Goal: Task Accomplishment & Management: Use online tool/utility

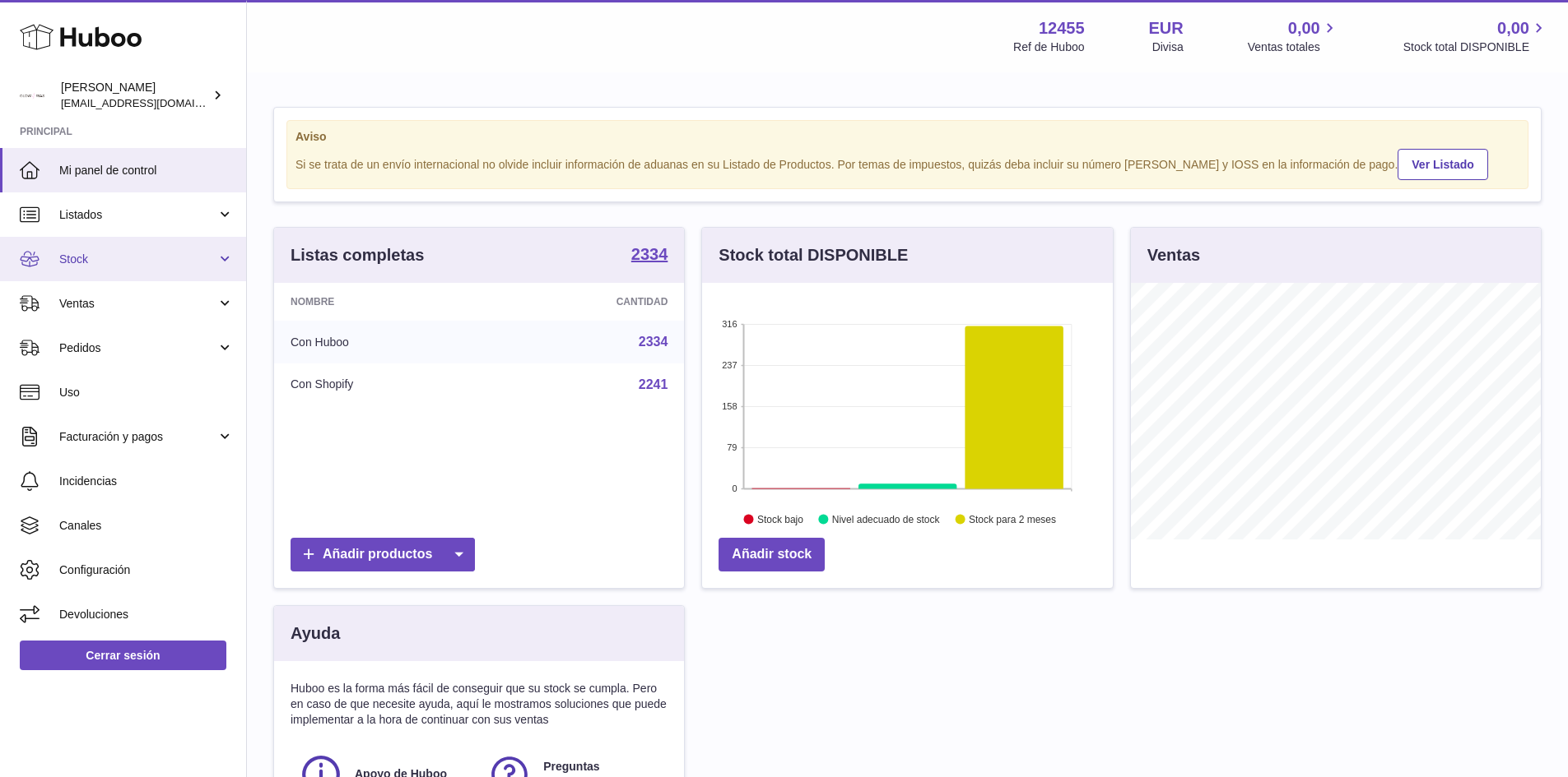
scroll to position [256, 411]
click at [129, 301] on span "Ventas" at bounding box center [138, 304] width 157 height 16
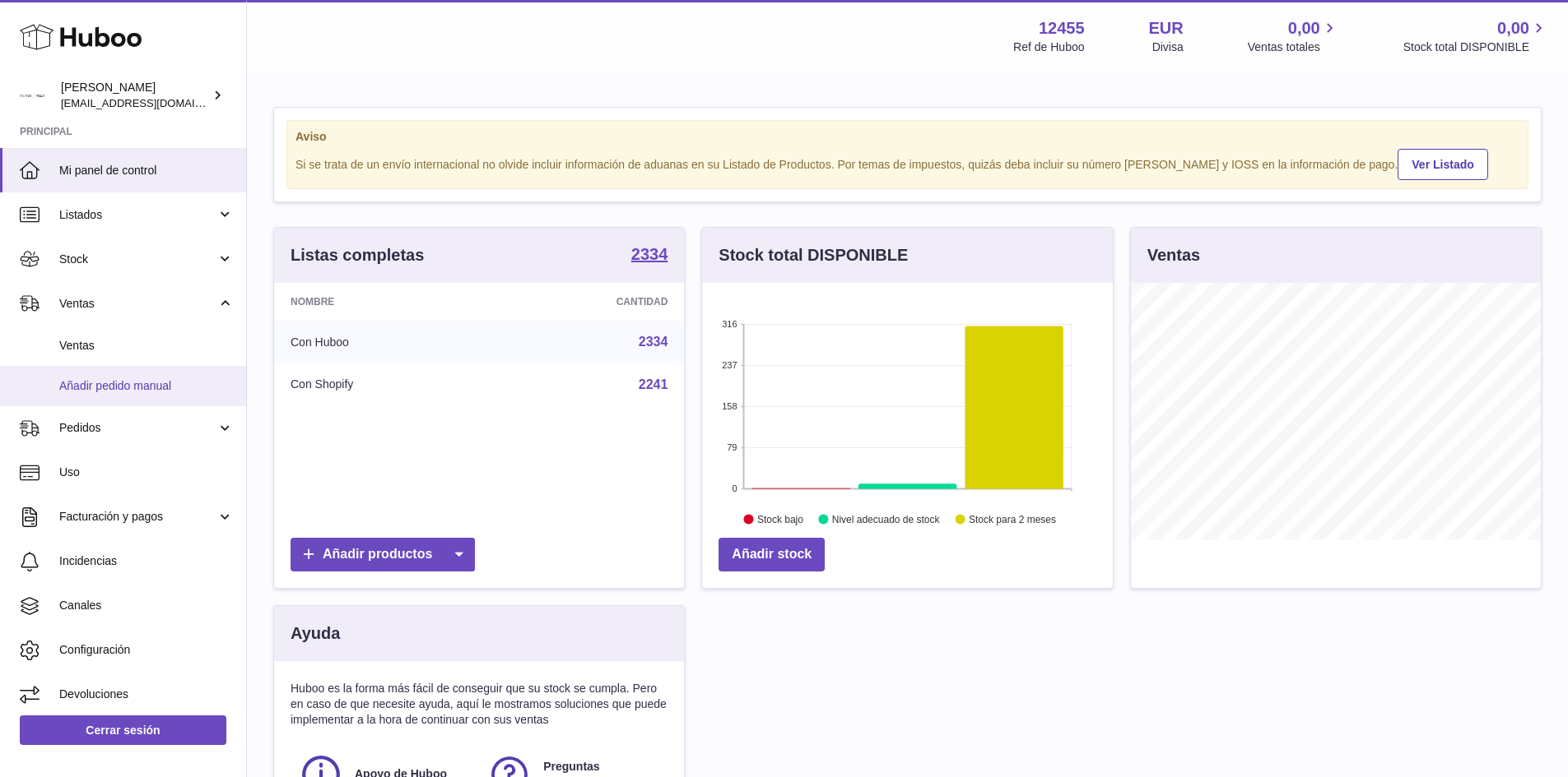
click at [127, 393] on span "Añadir pedido manual" at bounding box center [146, 386] width 174 height 16
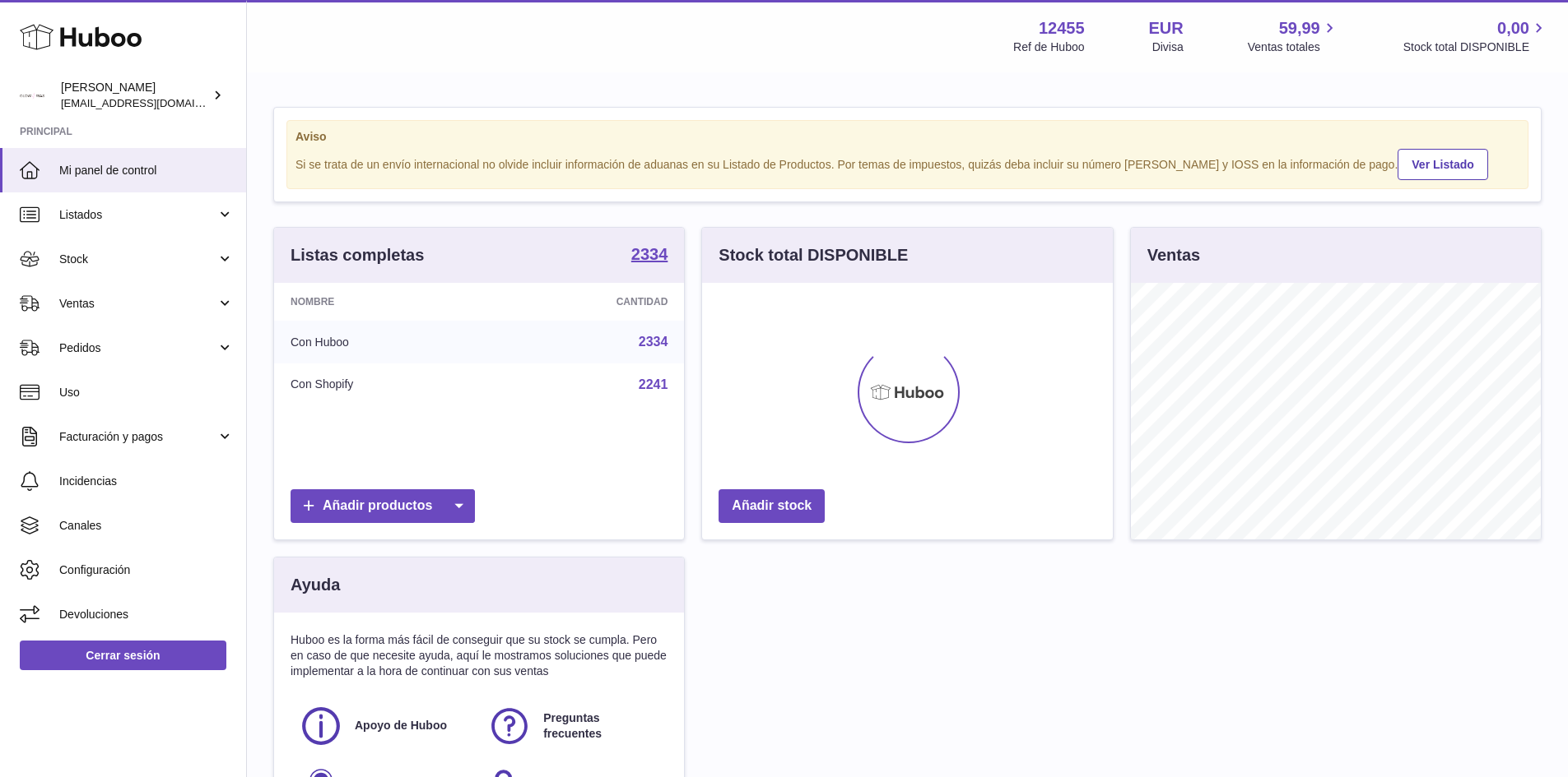
scroll to position [256, 411]
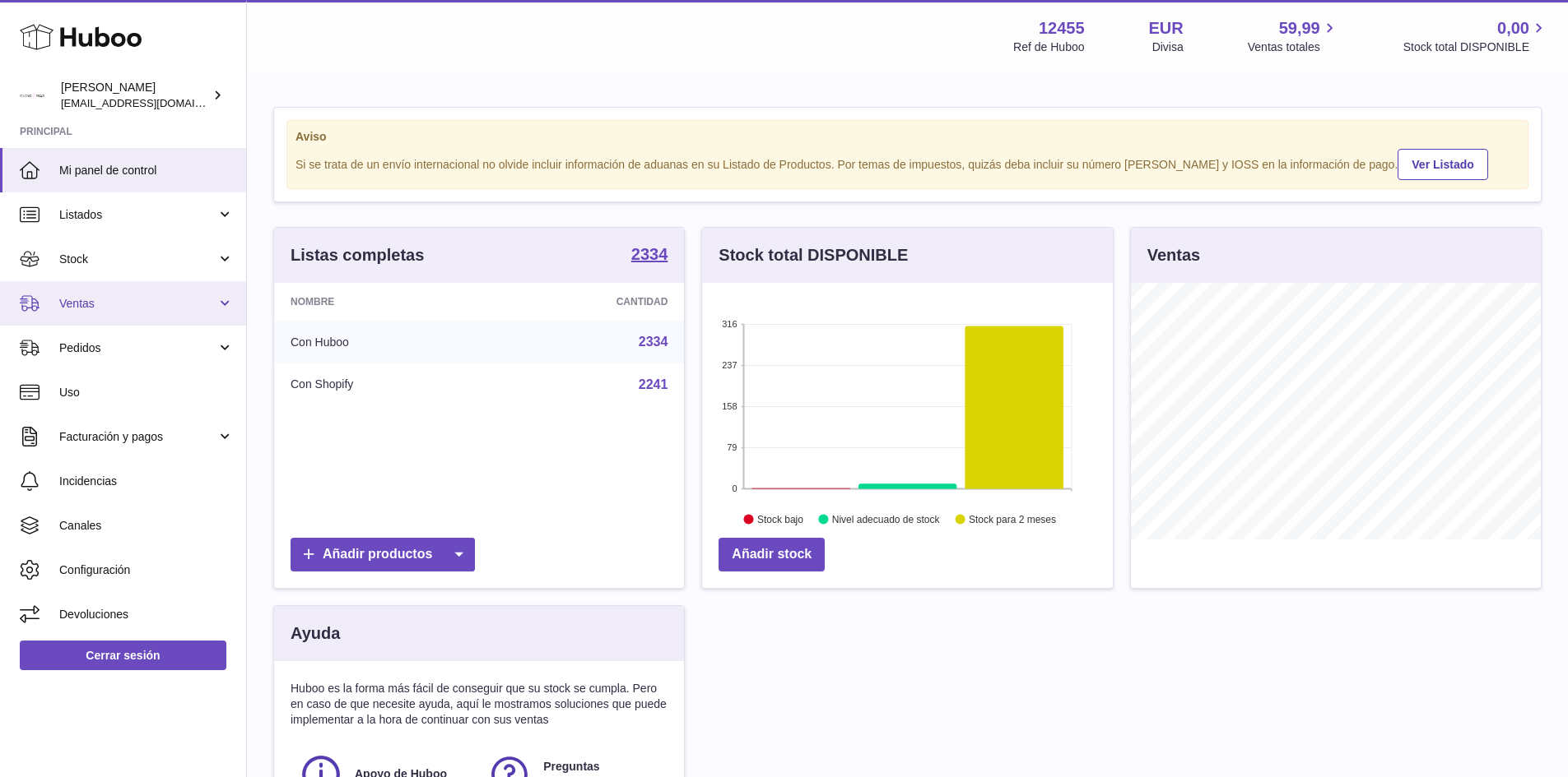
click at [114, 304] on span "Ventas" at bounding box center [138, 304] width 157 height 16
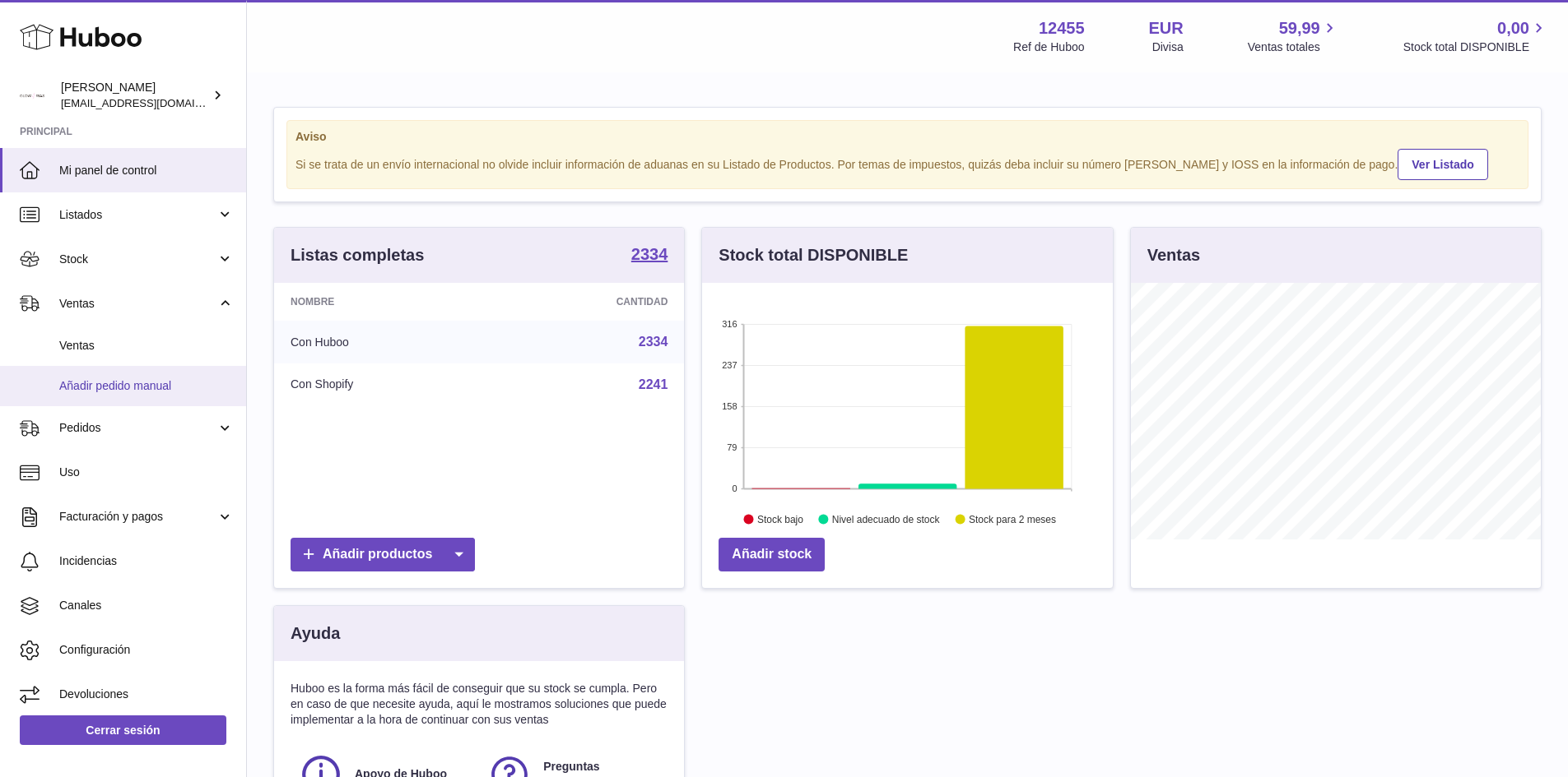
click at [110, 390] on span "Añadir pedido manual" at bounding box center [146, 386] width 174 height 16
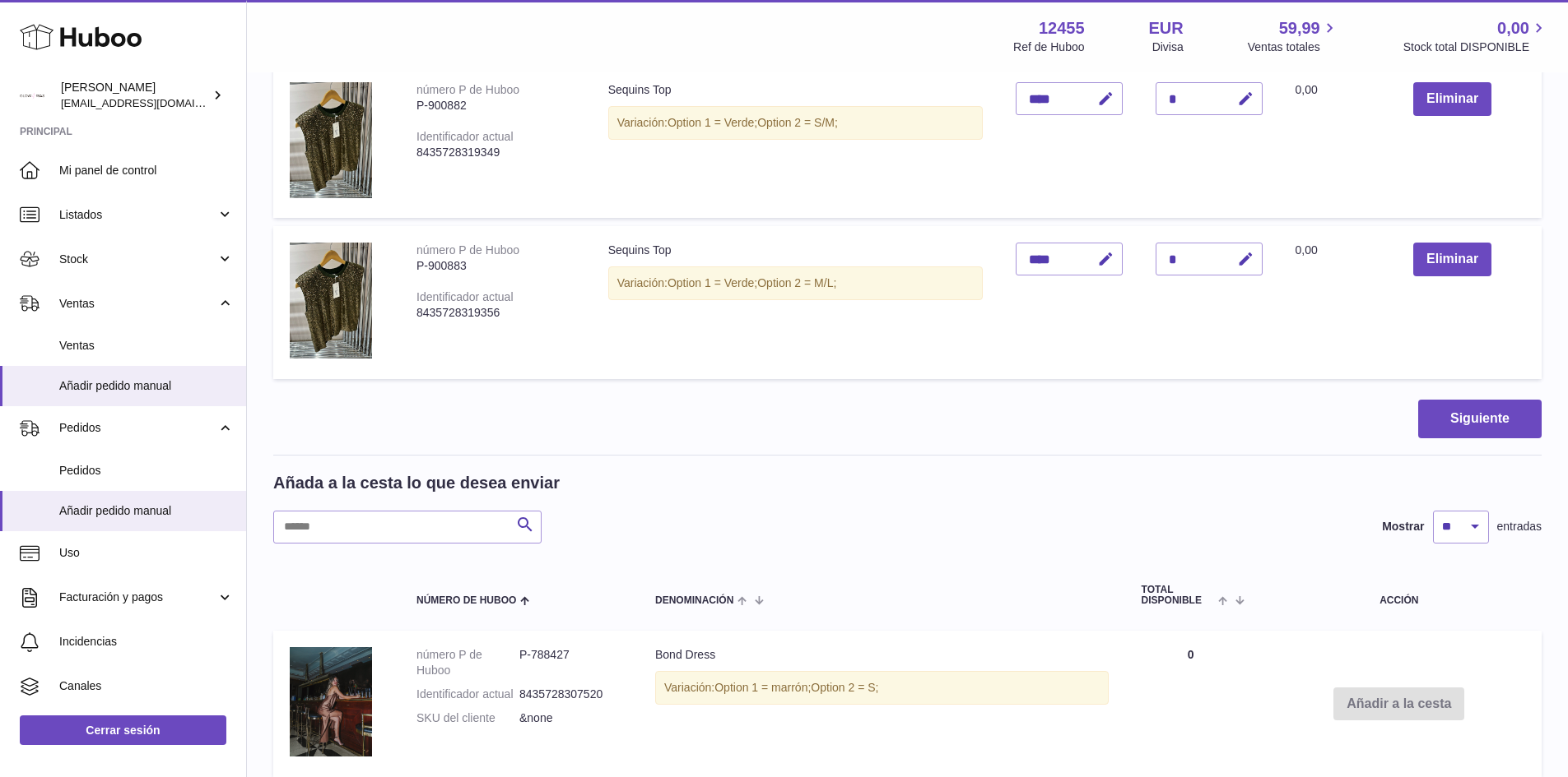
scroll to position [905, 0]
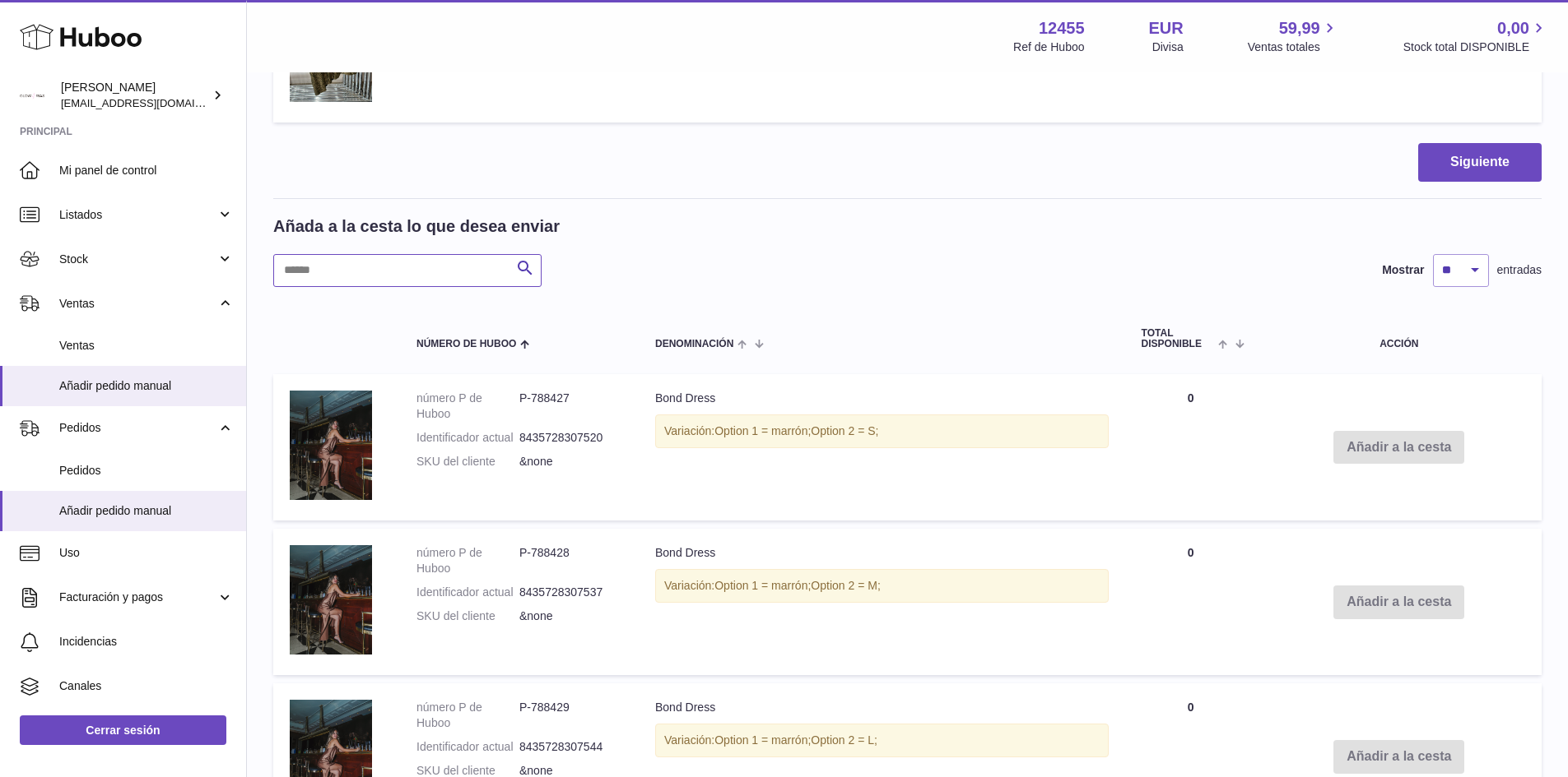
click at [366, 264] on input "text" at bounding box center [407, 270] width 269 height 33
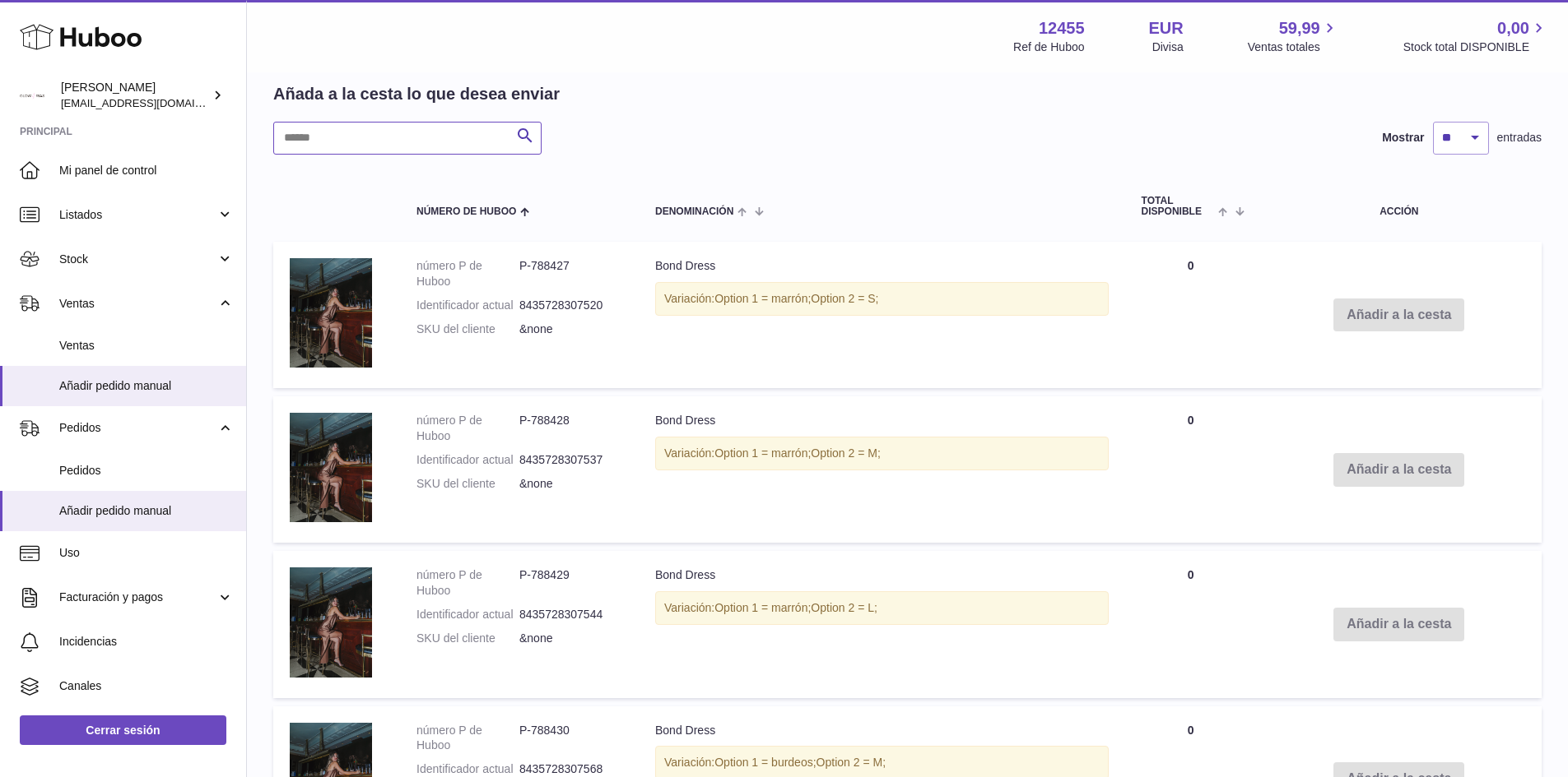
scroll to position [1152, 0]
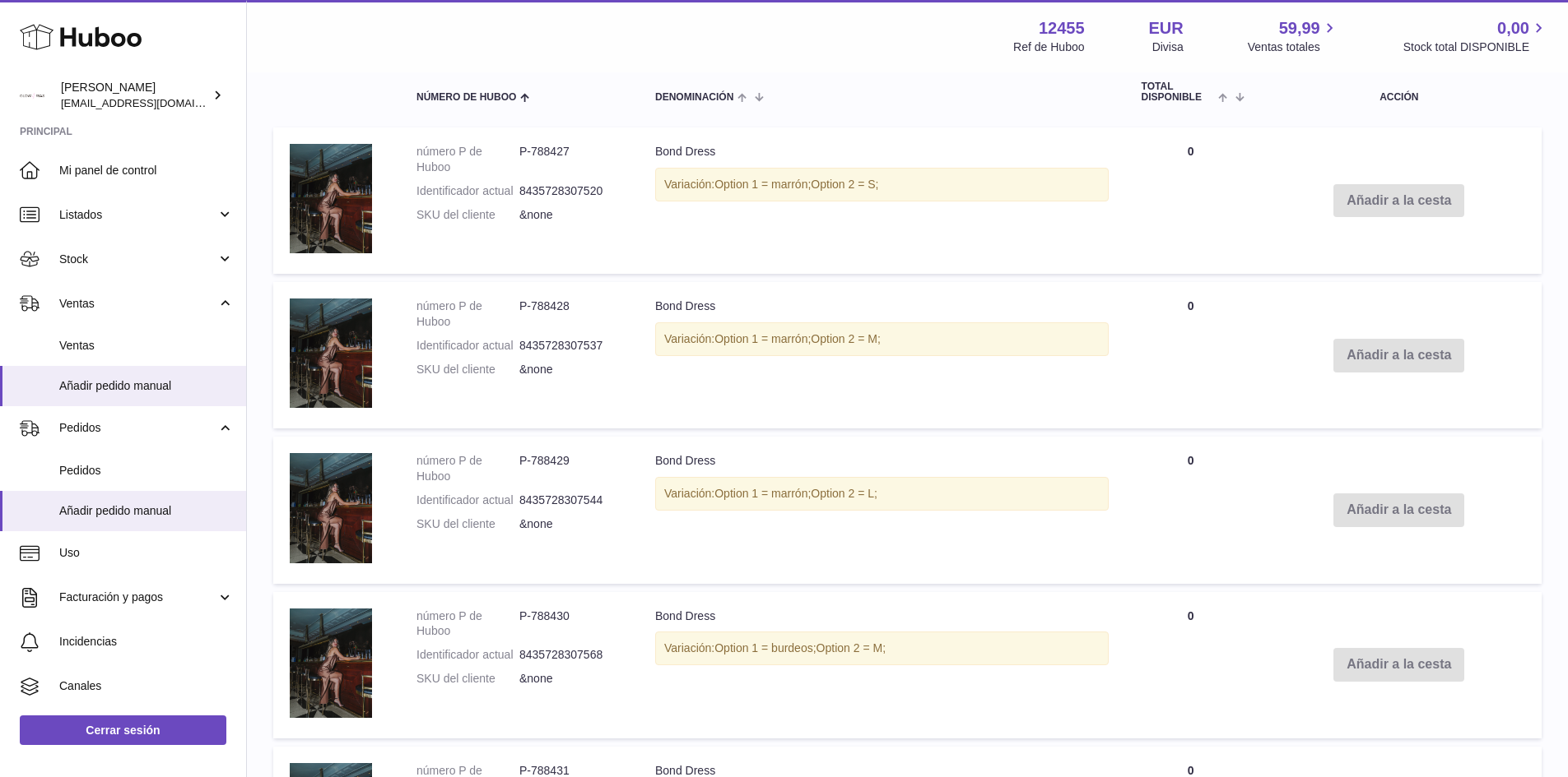
drag, startPoint x: 935, startPoint y: 665, endPoint x: 636, endPoint y: 598, distance: 306.4
click at [636, 598] on tr "número P de Huboo P-788430 Identificador actual 8435728307568 SKU del cliente &…" at bounding box center [907, 665] width 1269 height 147
click at [736, 633] on div "Variación: Option 1 = burdeos; Option 2 = M;" at bounding box center [881, 649] width 454 height 34
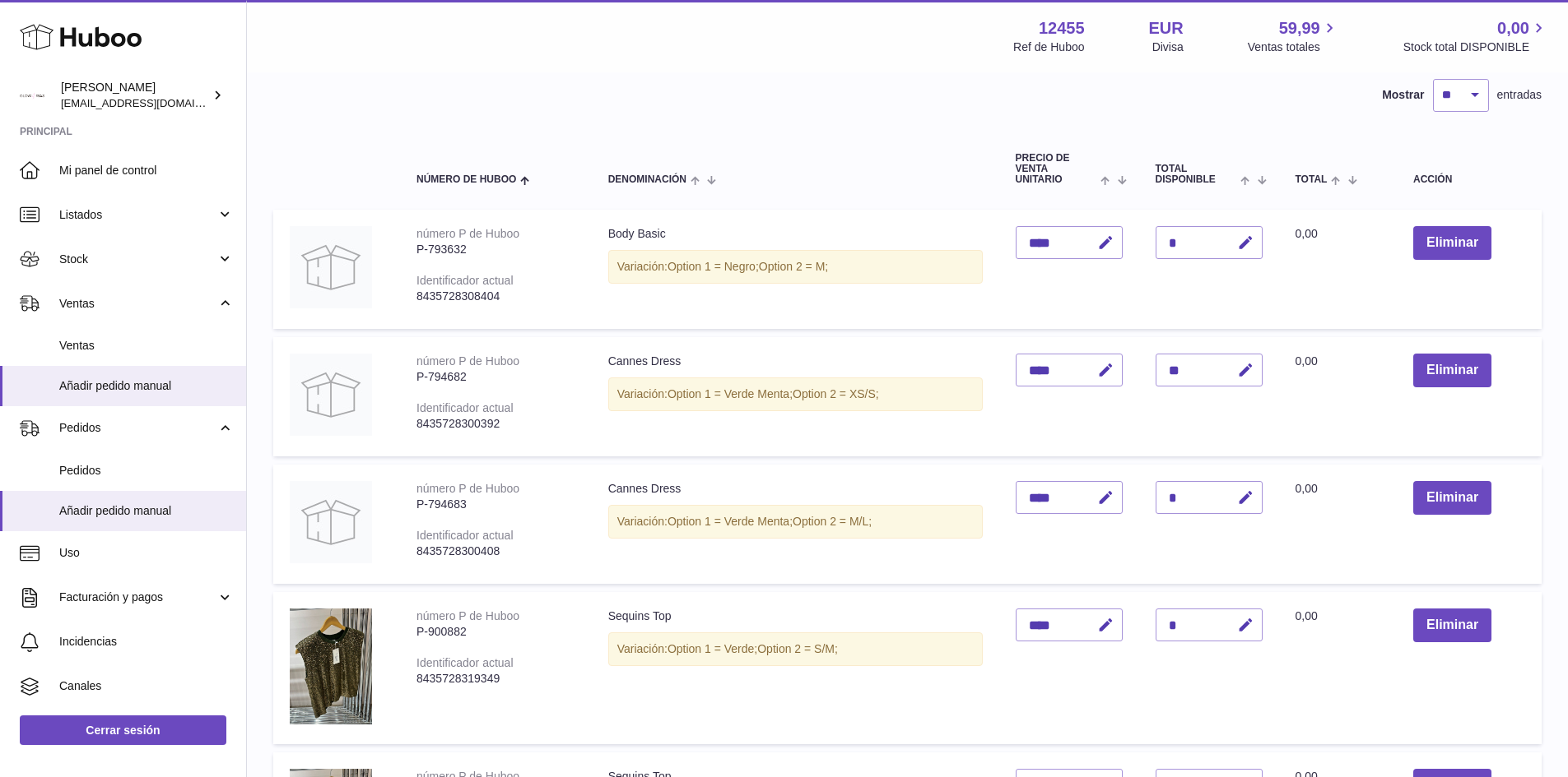
scroll to position [698, 0]
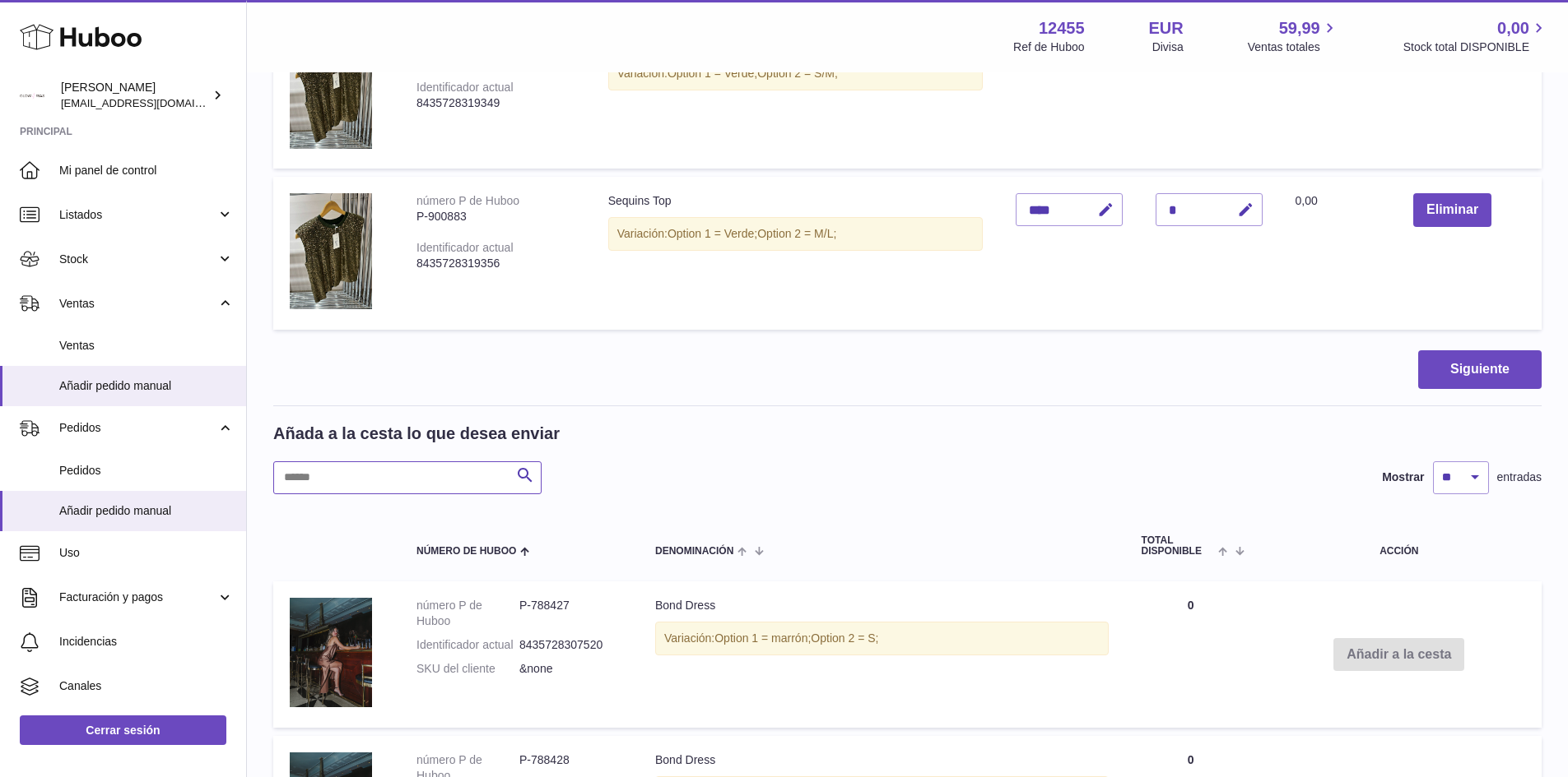
click at [378, 484] on input "text" at bounding box center [407, 478] width 269 height 33
type input "*****"
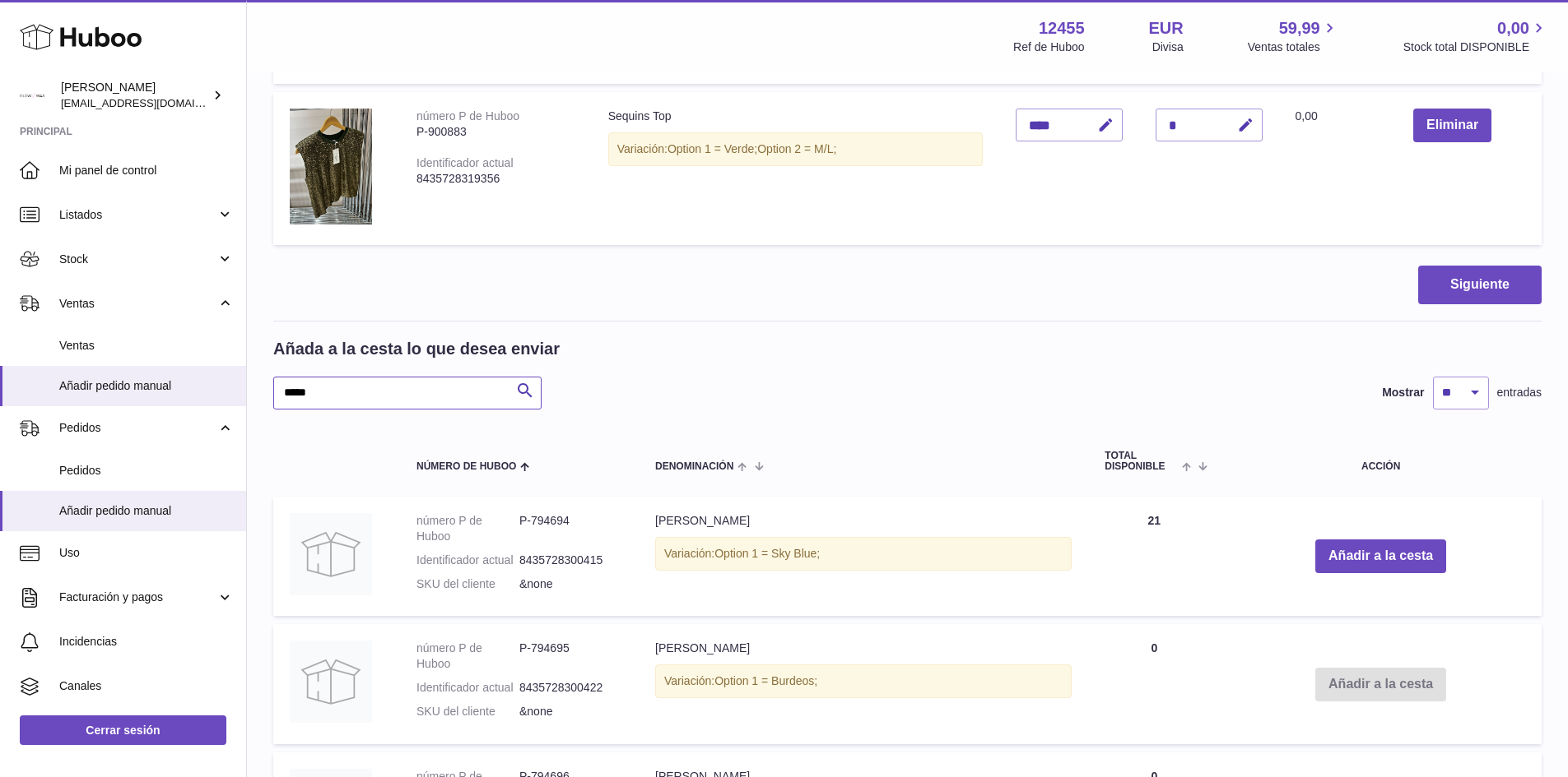
scroll to position [780, 0]
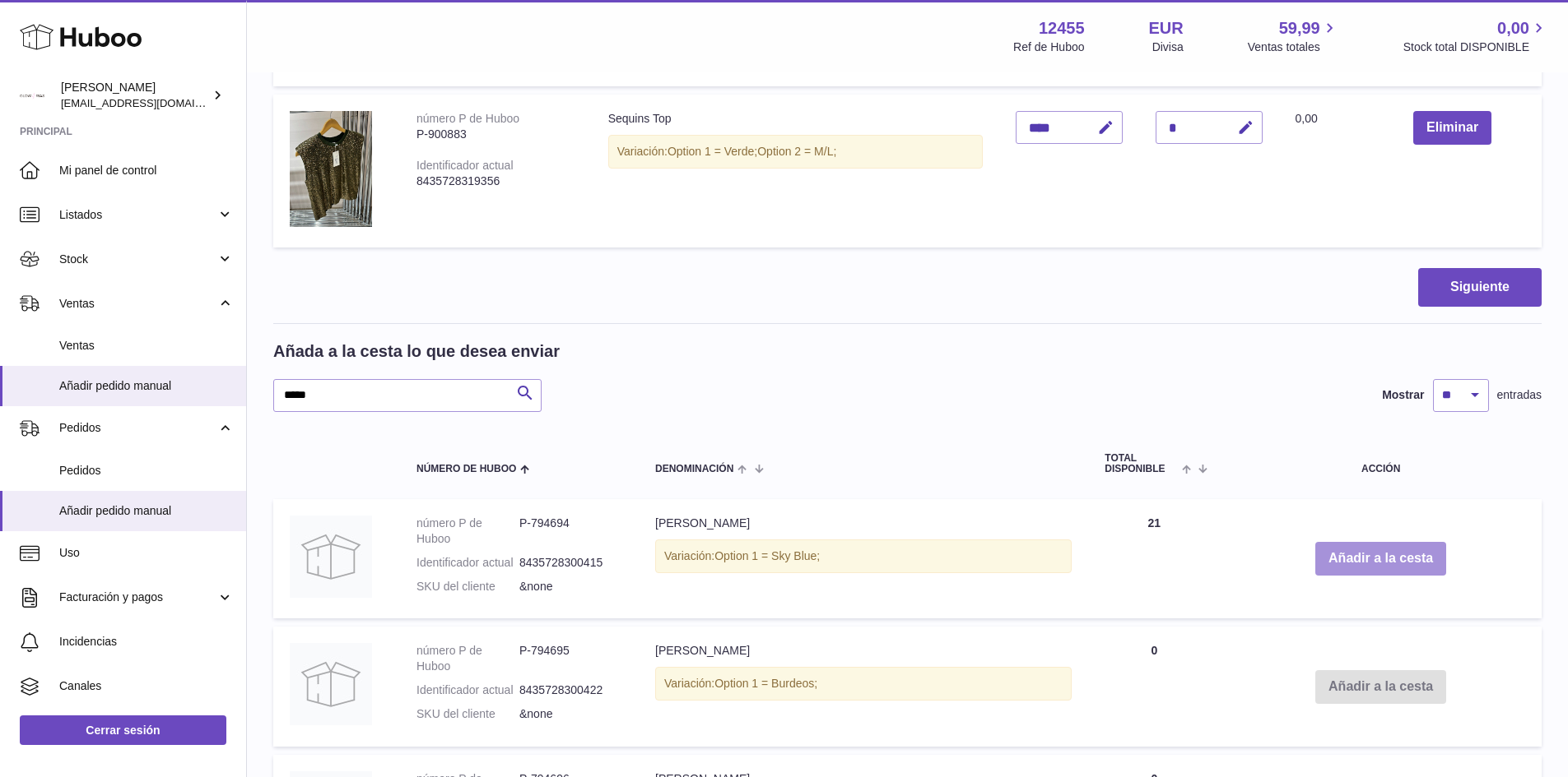
click at [1367, 568] on button "Añadir a la cesta" at bounding box center [1381, 559] width 131 height 34
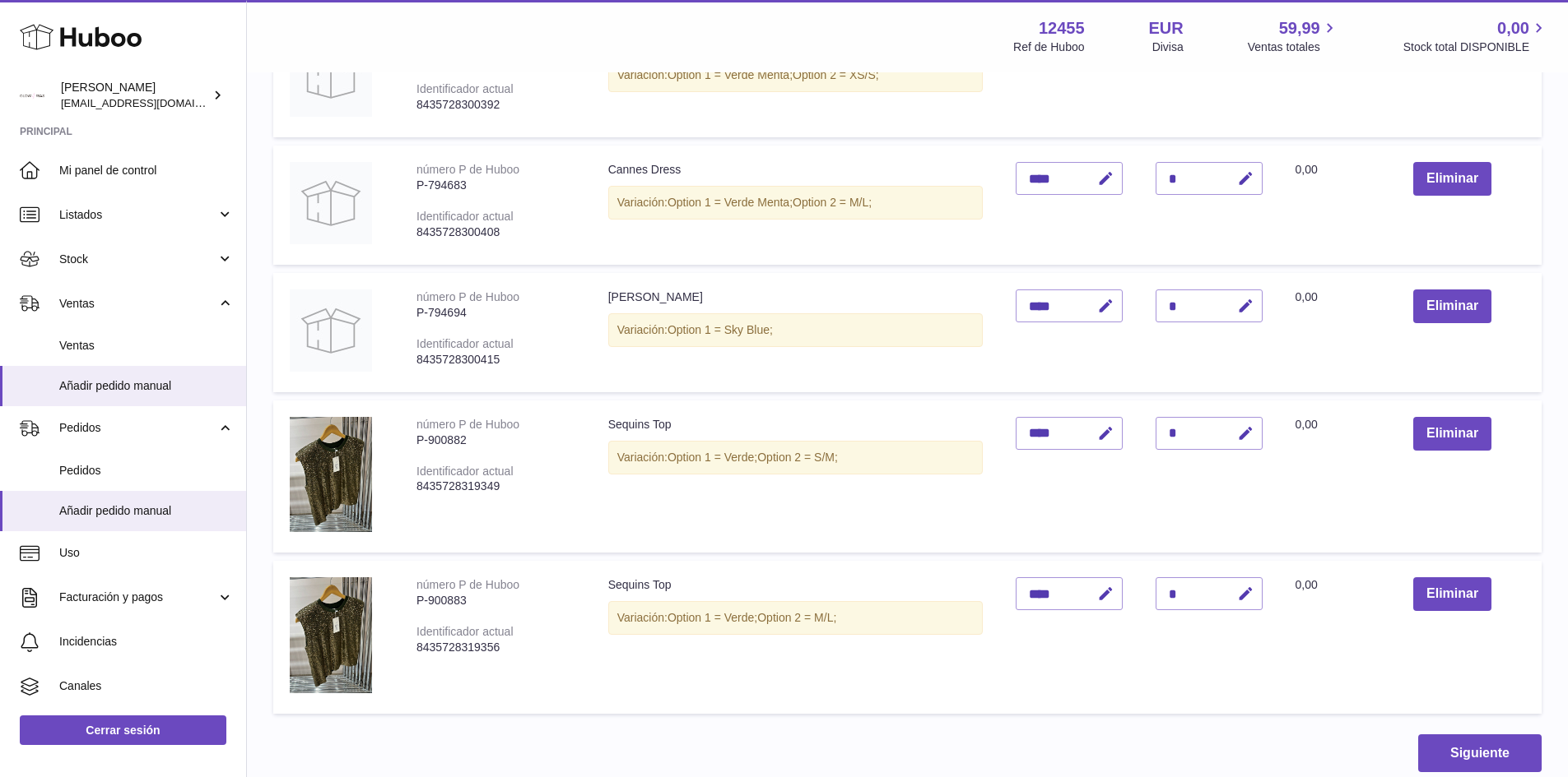
scroll to position [411, 0]
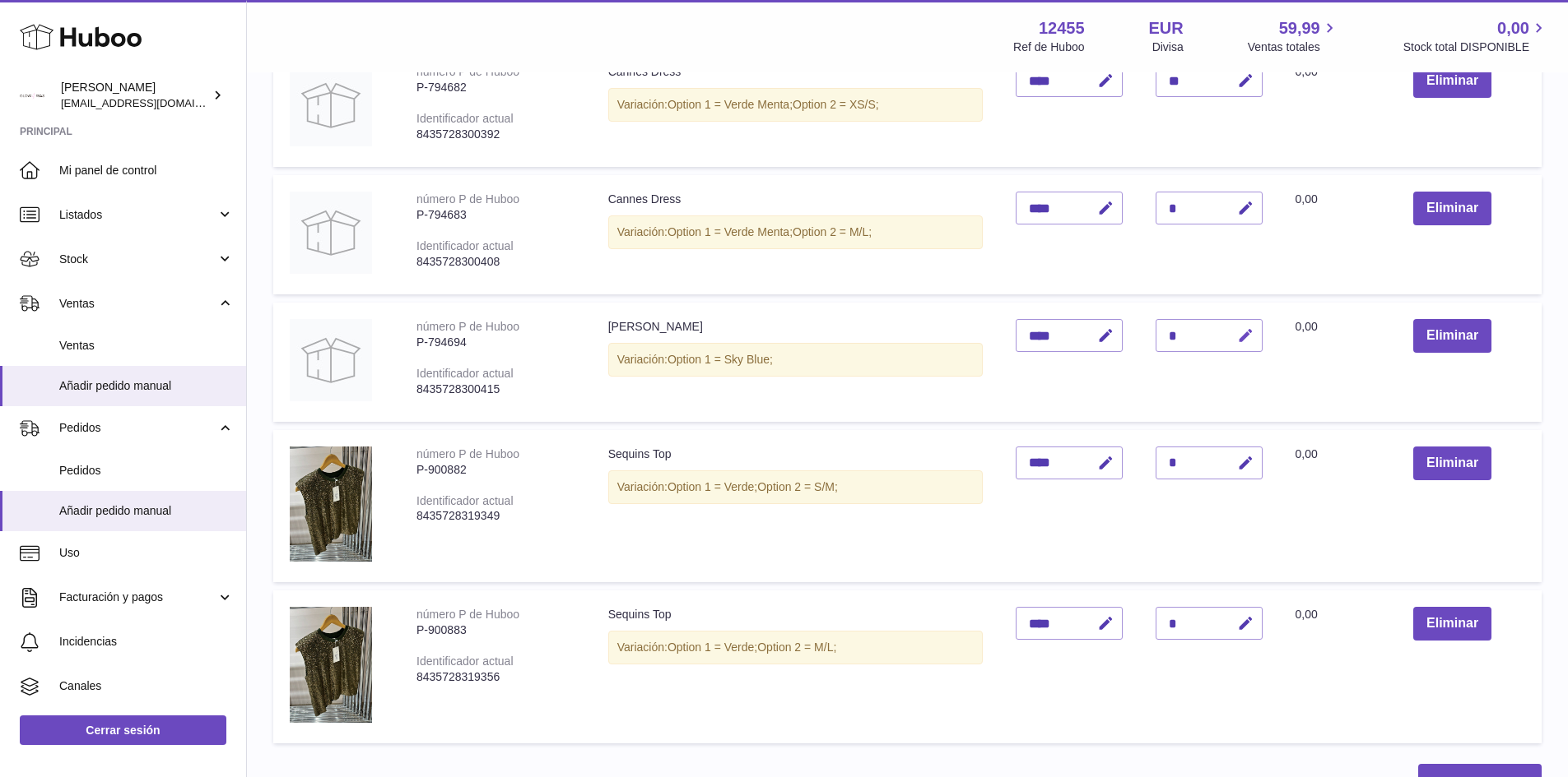
click at [1245, 336] on icon "button" at bounding box center [1245, 336] width 17 height 17
click at [1187, 335] on input "*" at bounding box center [1209, 335] width 107 height 33
type input "**"
click at [1241, 344] on button "submit" at bounding box center [1243, 336] width 31 height 26
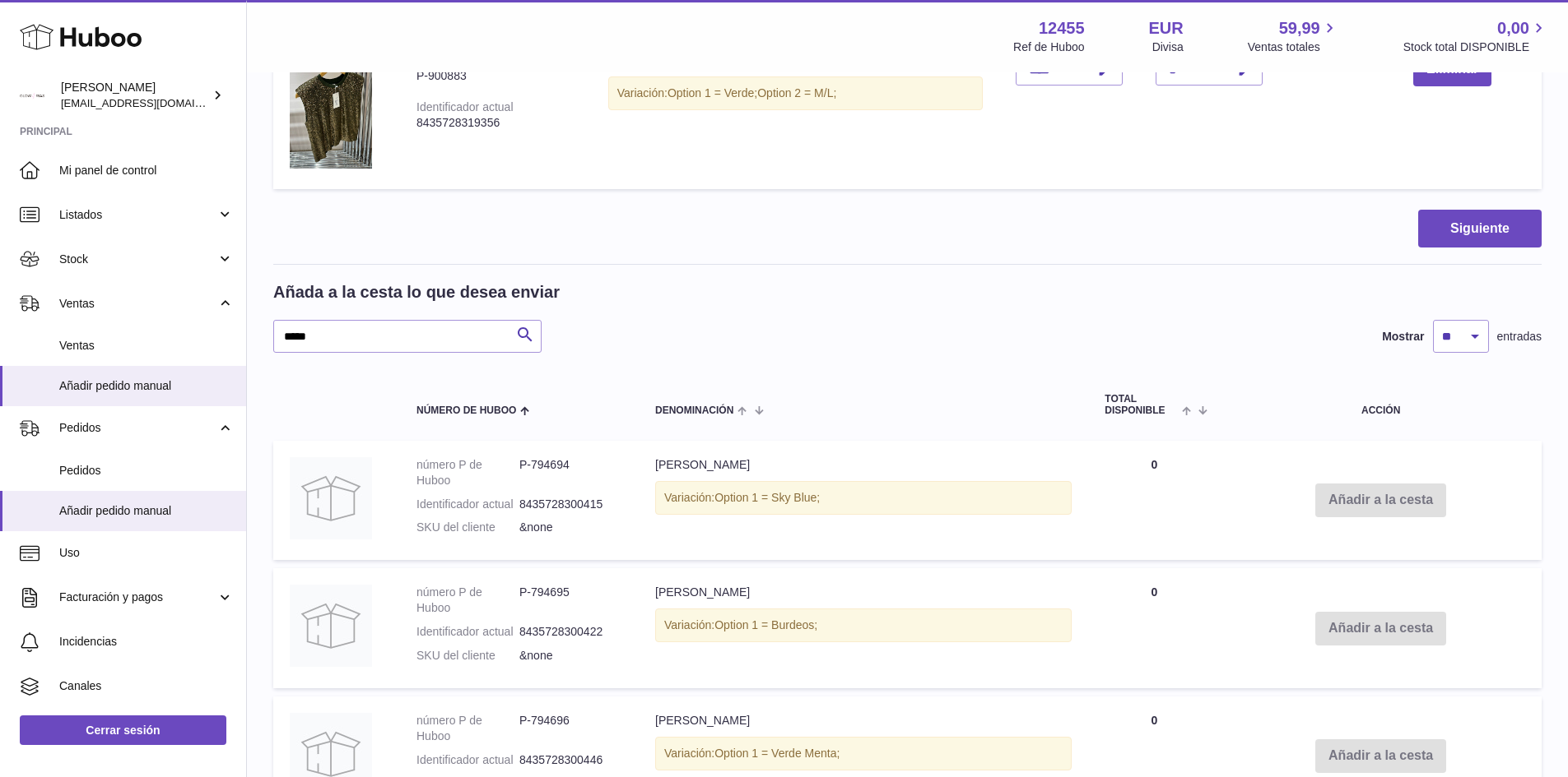
scroll to position [1152, 0]
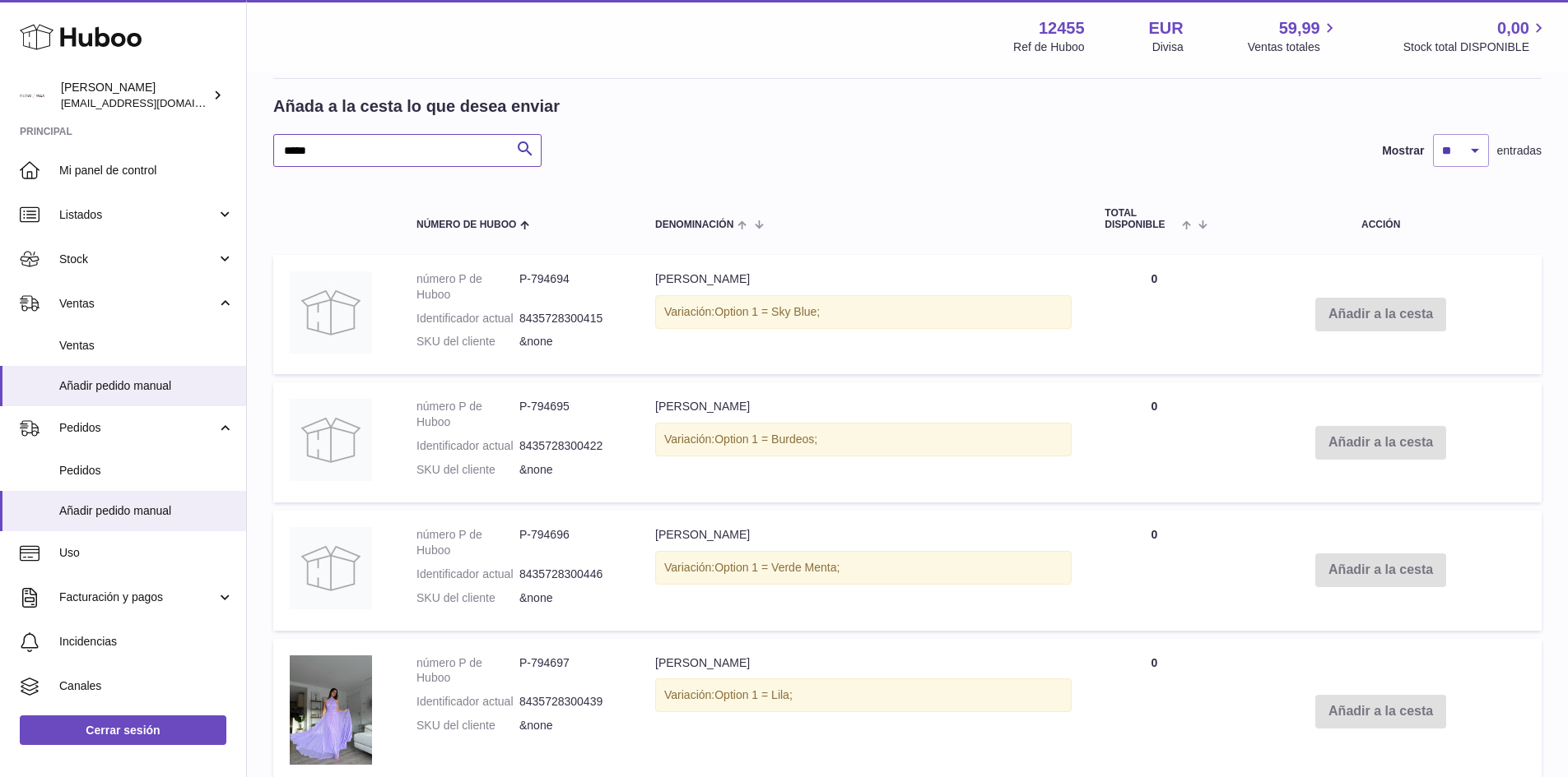
click at [362, 158] on input "*****" at bounding box center [407, 150] width 269 height 33
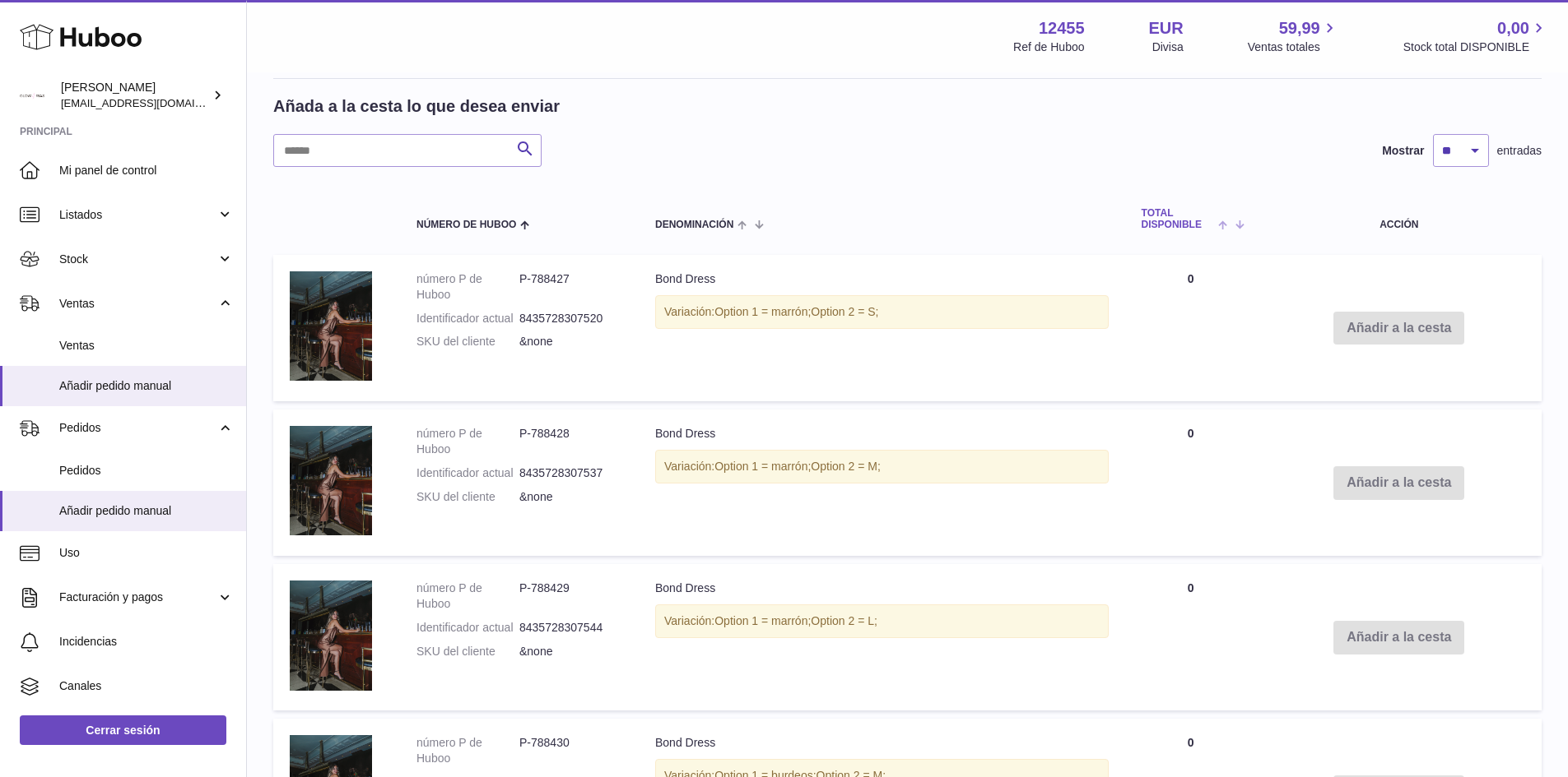
click at [1240, 226] on span at bounding box center [1227, 223] width 25 height 13
click at [1240, 226] on span at bounding box center [1232, 223] width 14 height 13
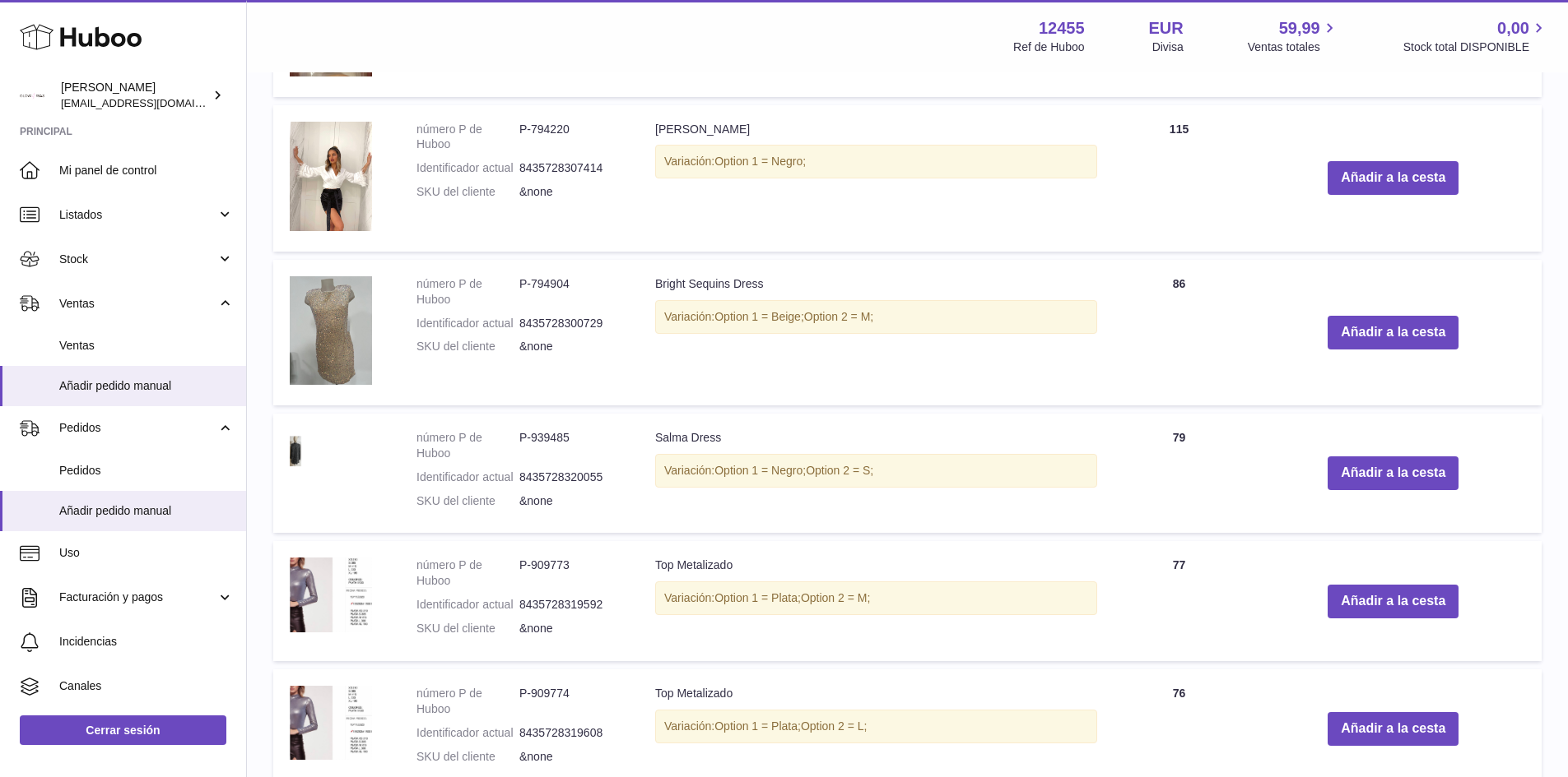
scroll to position [1562, 0]
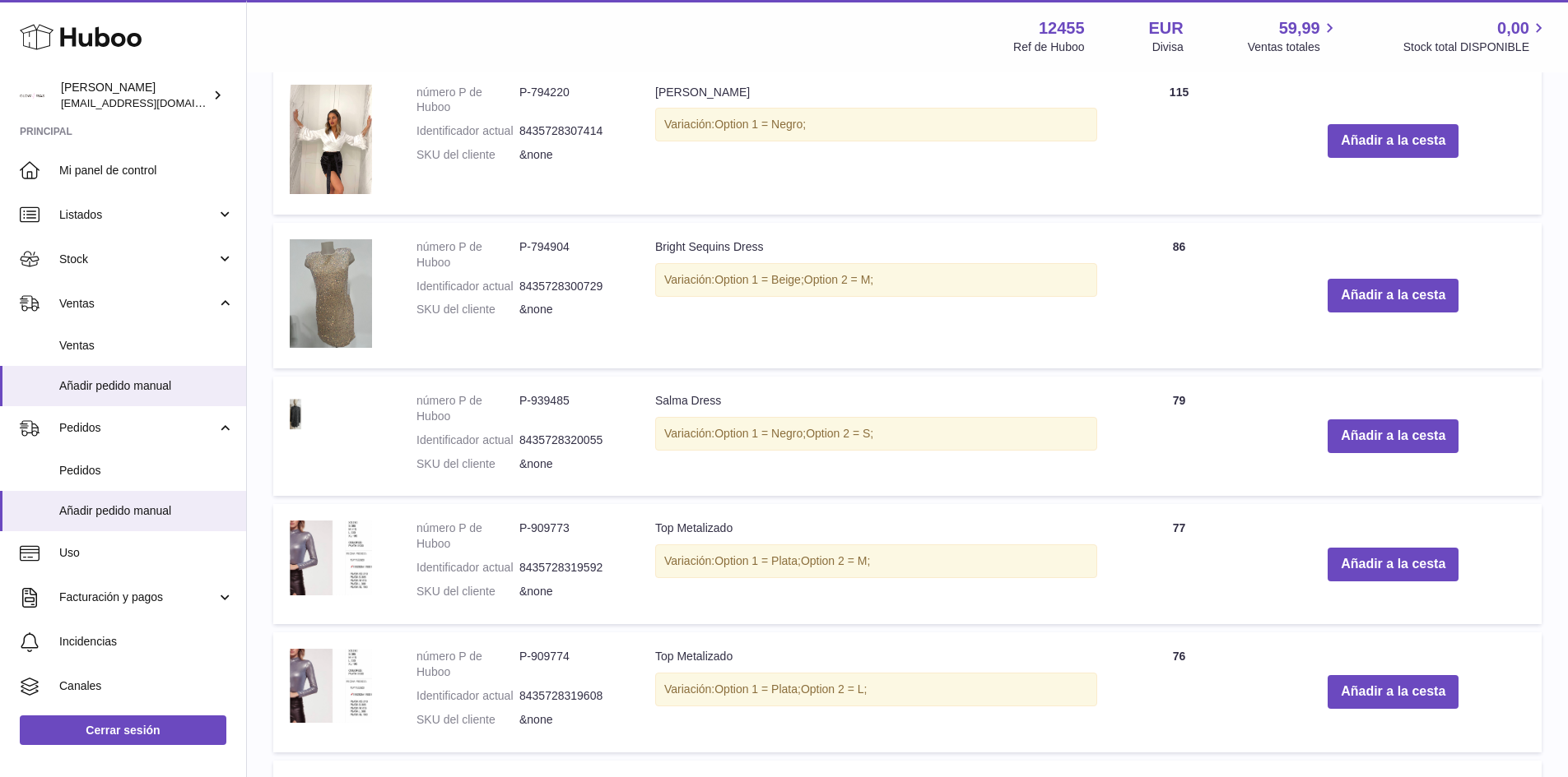
drag, startPoint x: 651, startPoint y: 246, endPoint x: 1063, endPoint y: 272, distance: 412.8
click at [1063, 272] on td "Bright Sequins Dress Variación: Option 1 = Beige; Option 2 = M;" at bounding box center [877, 295] width 475 height 146
drag, startPoint x: 455, startPoint y: 407, endPoint x: 952, endPoint y: 462, distance: 500.0
click at [952, 461] on tr "número P de Huboo P-939485 Identificador actual 8435728320055 SKU del cliente &…" at bounding box center [907, 437] width 1269 height 120
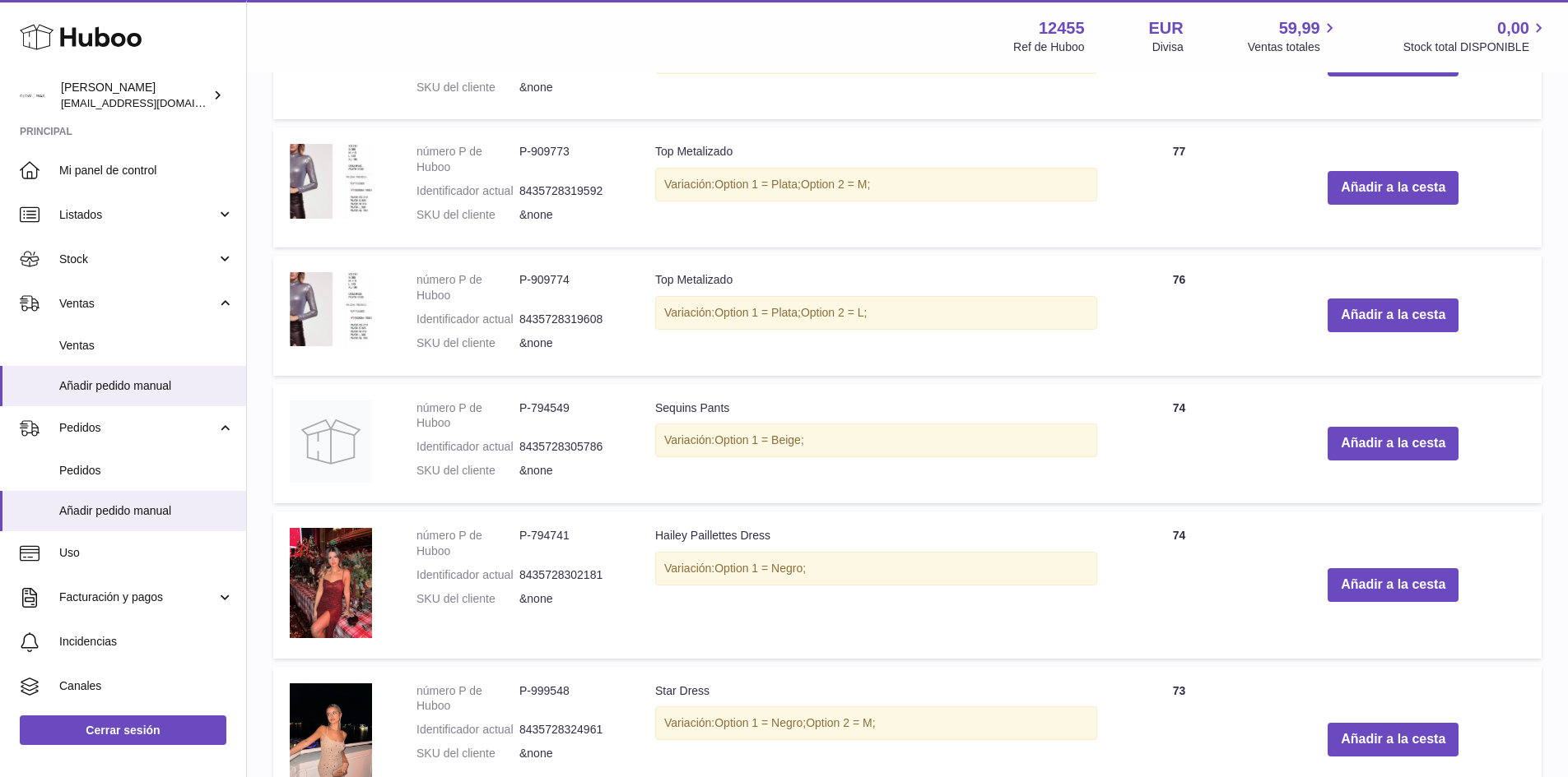
scroll to position [1974, 0]
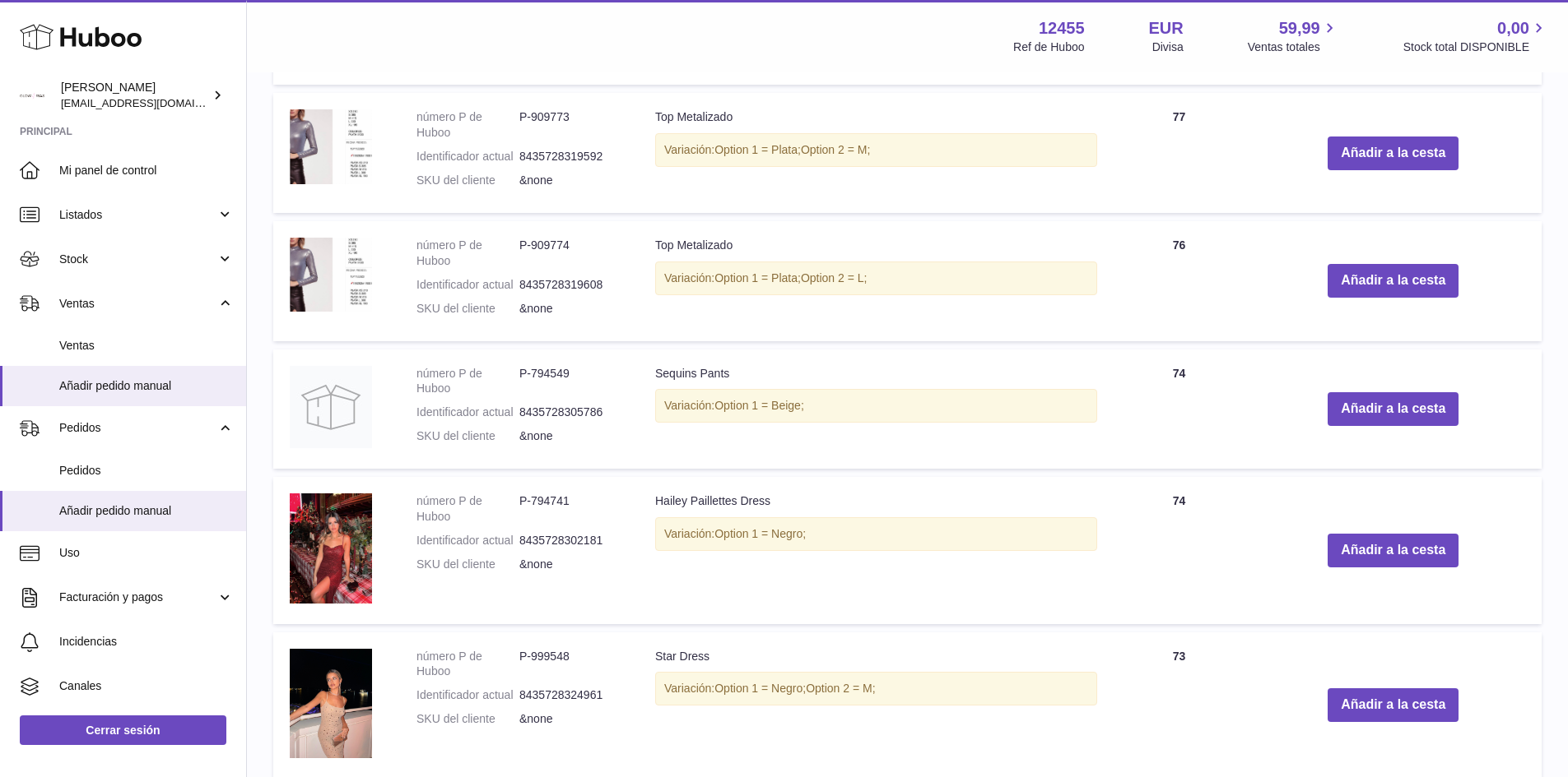
drag, startPoint x: 891, startPoint y: 553, endPoint x: 575, endPoint y: 530, distance: 316.8
click at [575, 530] on tr "número P de Huboo P-794741 Identificador actual 8435728302181 SKU del cliente &…" at bounding box center [907, 550] width 1269 height 147
click at [939, 572] on td "Hailey Paillettes Dress Variación: Option 1 = Negro;" at bounding box center [877, 550] width 475 height 147
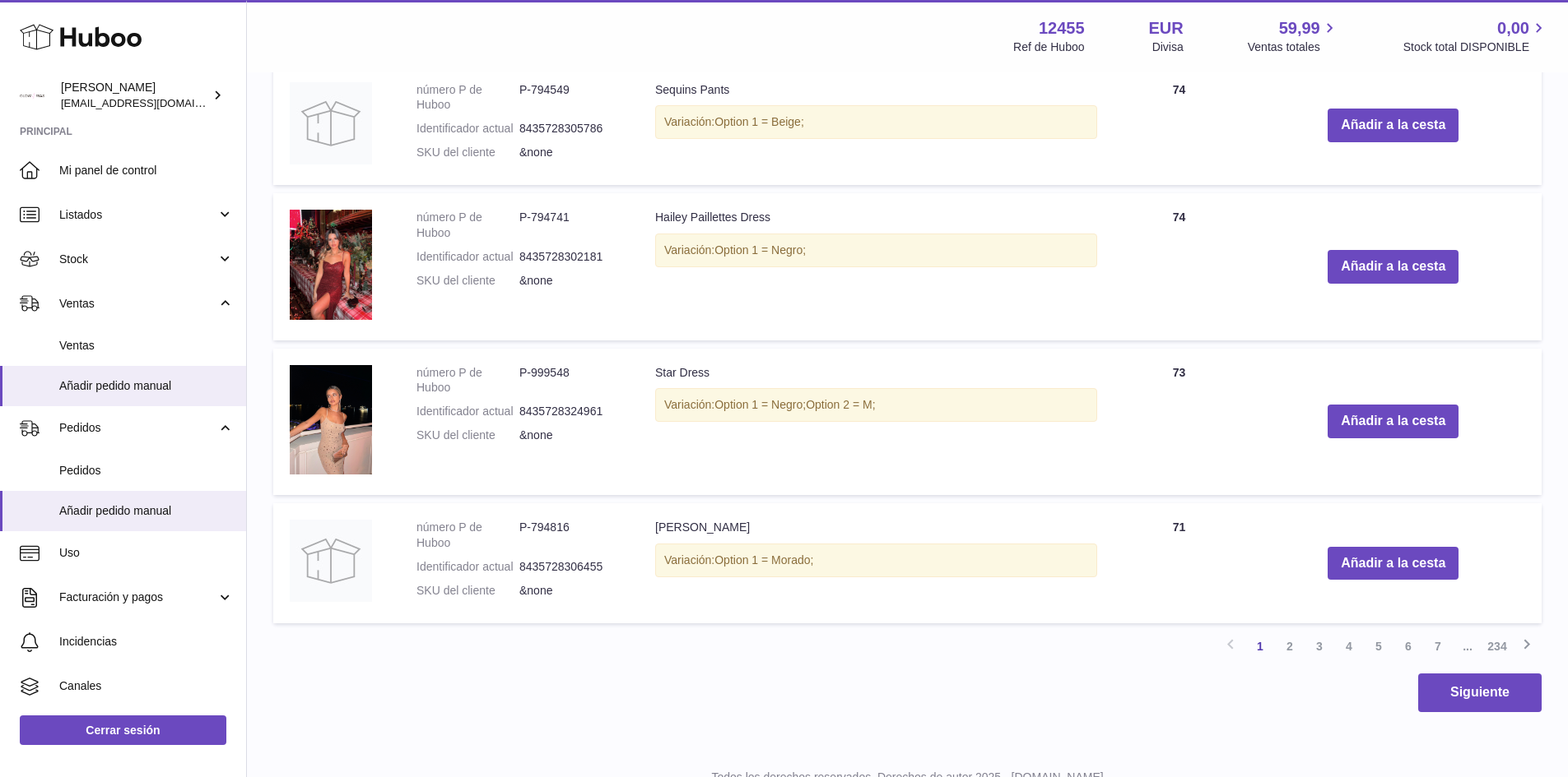
scroll to position [2303, 0]
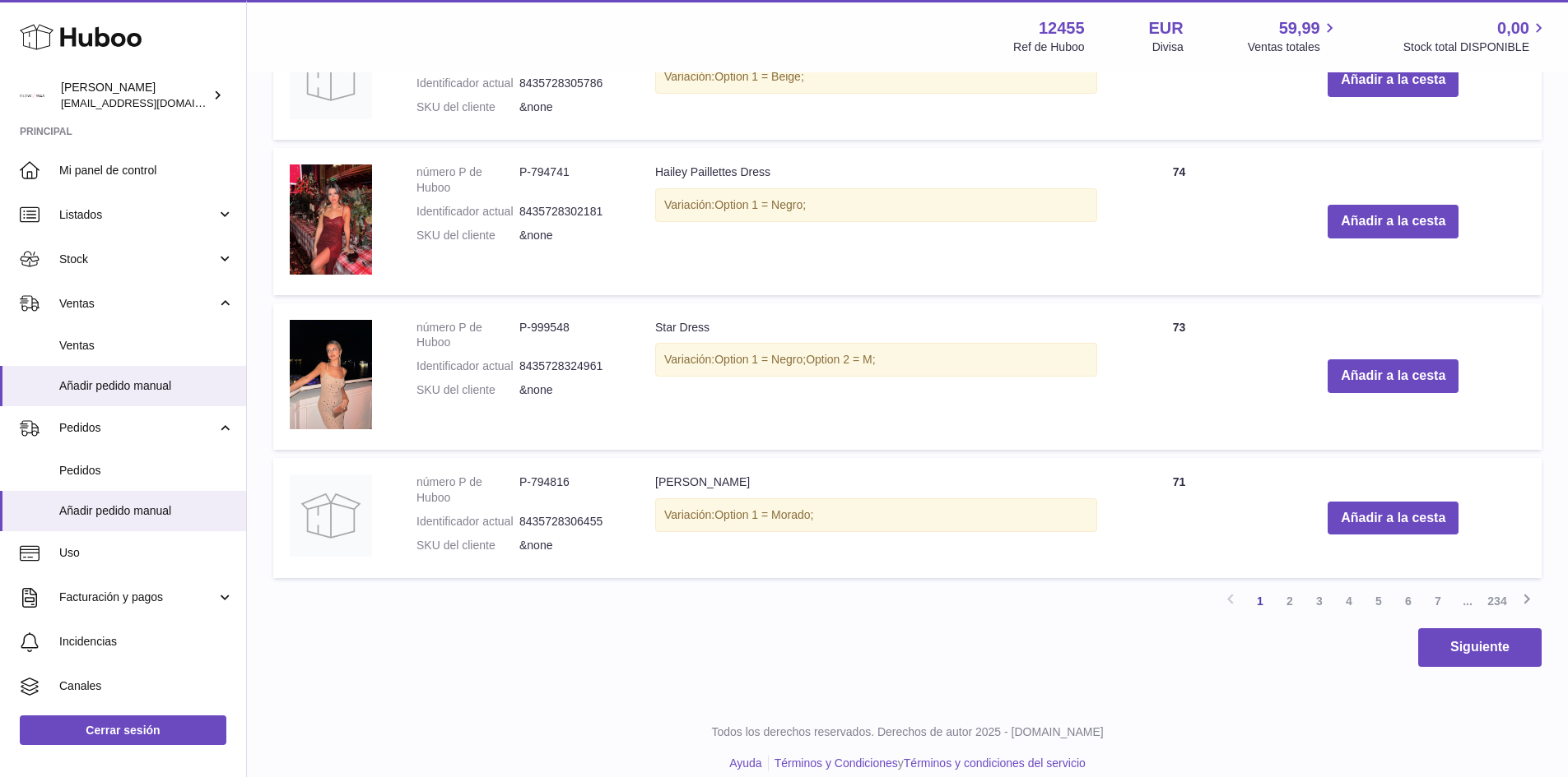
drag, startPoint x: 845, startPoint y: 519, endPoint x: 636, endPoint y: 452, distance: 219.5
click at [893, 526] on div "Variación: Option 1 = Morado;" at bounding box center [876, 515] width 442 height 34
drag, startPoint x: 897, startPoint y: 529, endPoint x: 736, endPoint y: 512, distance: 161.9
click at [736, 512] on div "Variación: Option 1 = Morado;" at bounding box center [876, 515] width 442 height 34
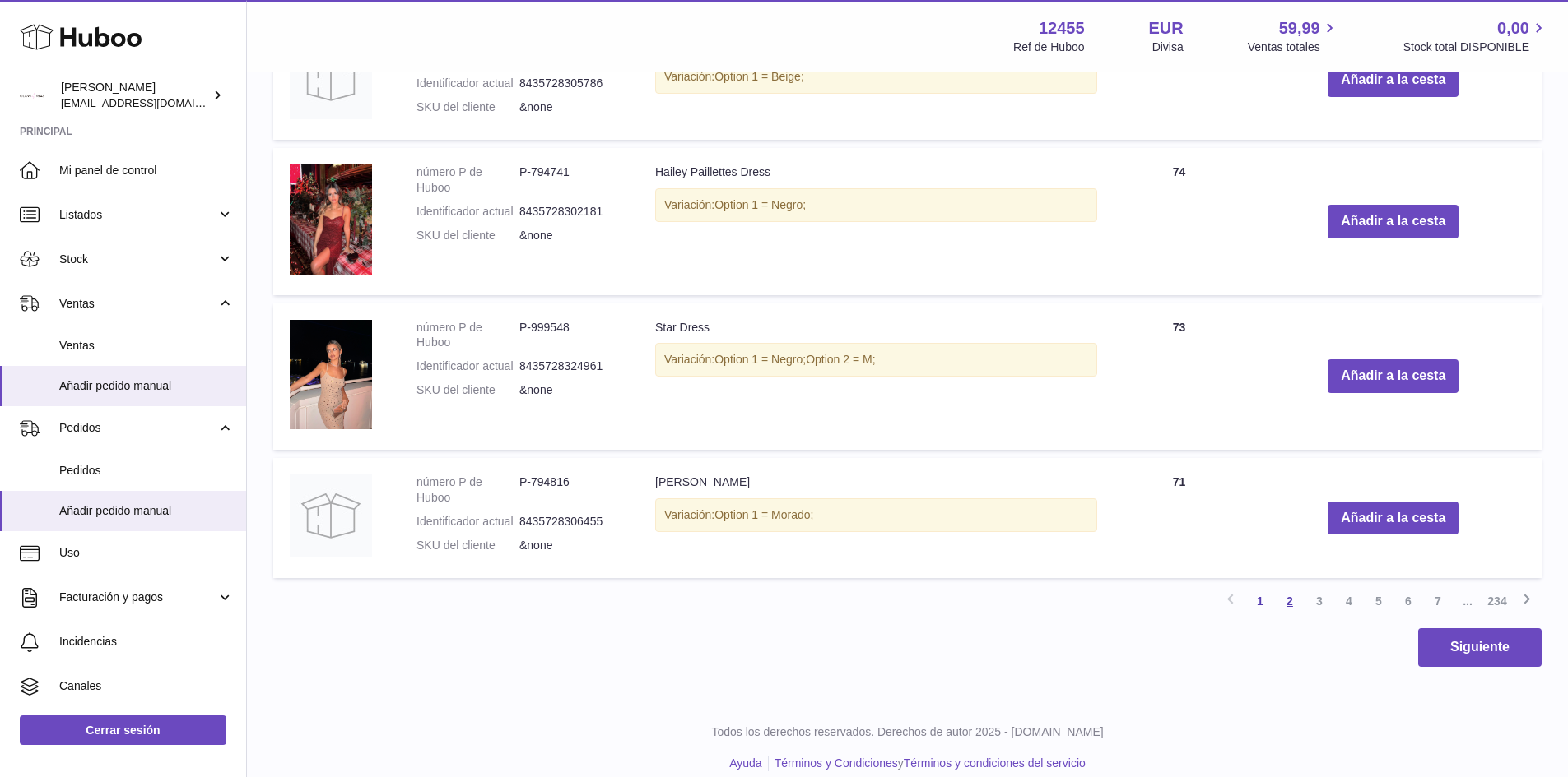
click at [1295, 598] on link "2" at bounding box center [1290, 601] width 30 height 30
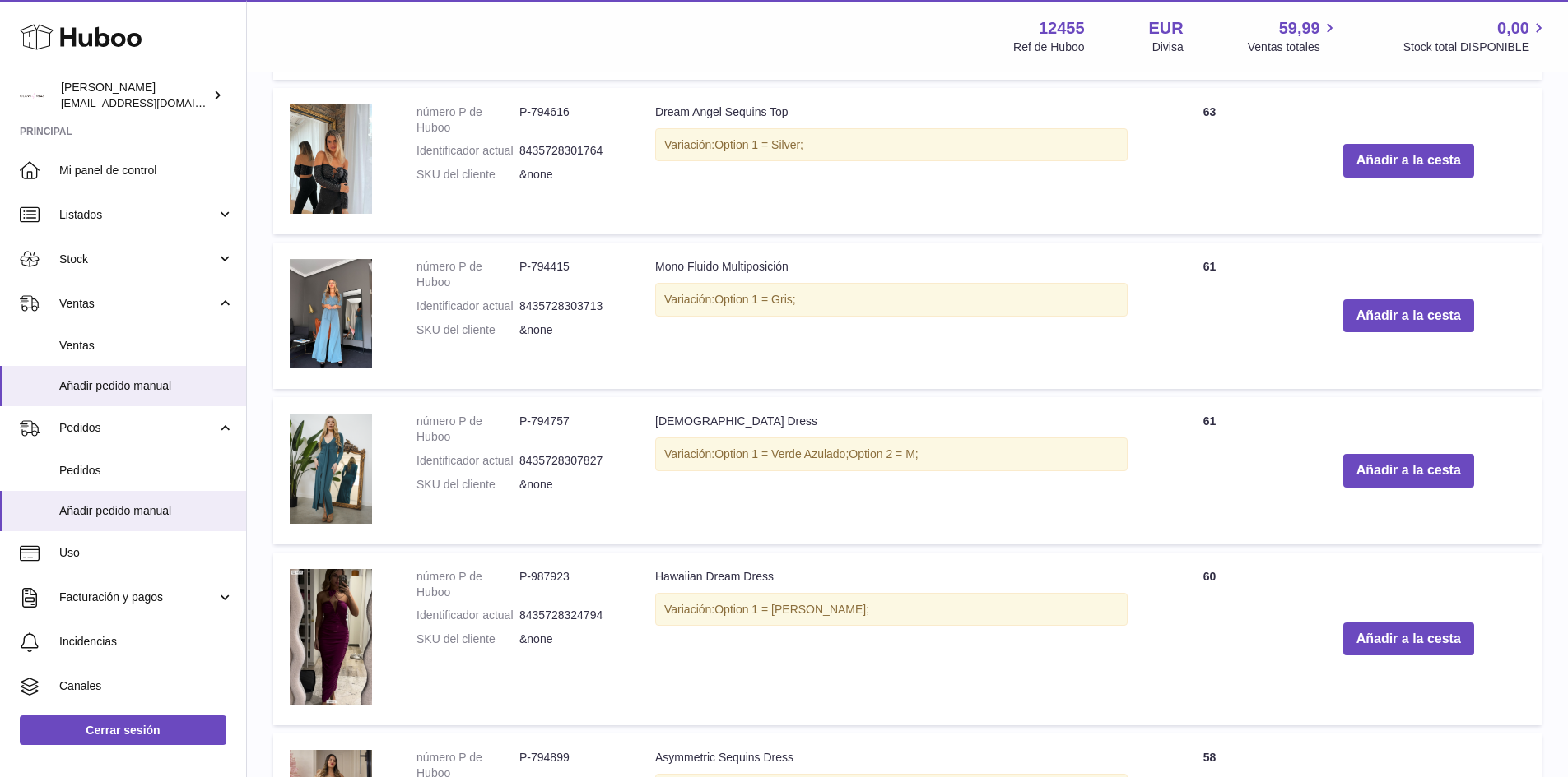
scroll to position [1473, 0]
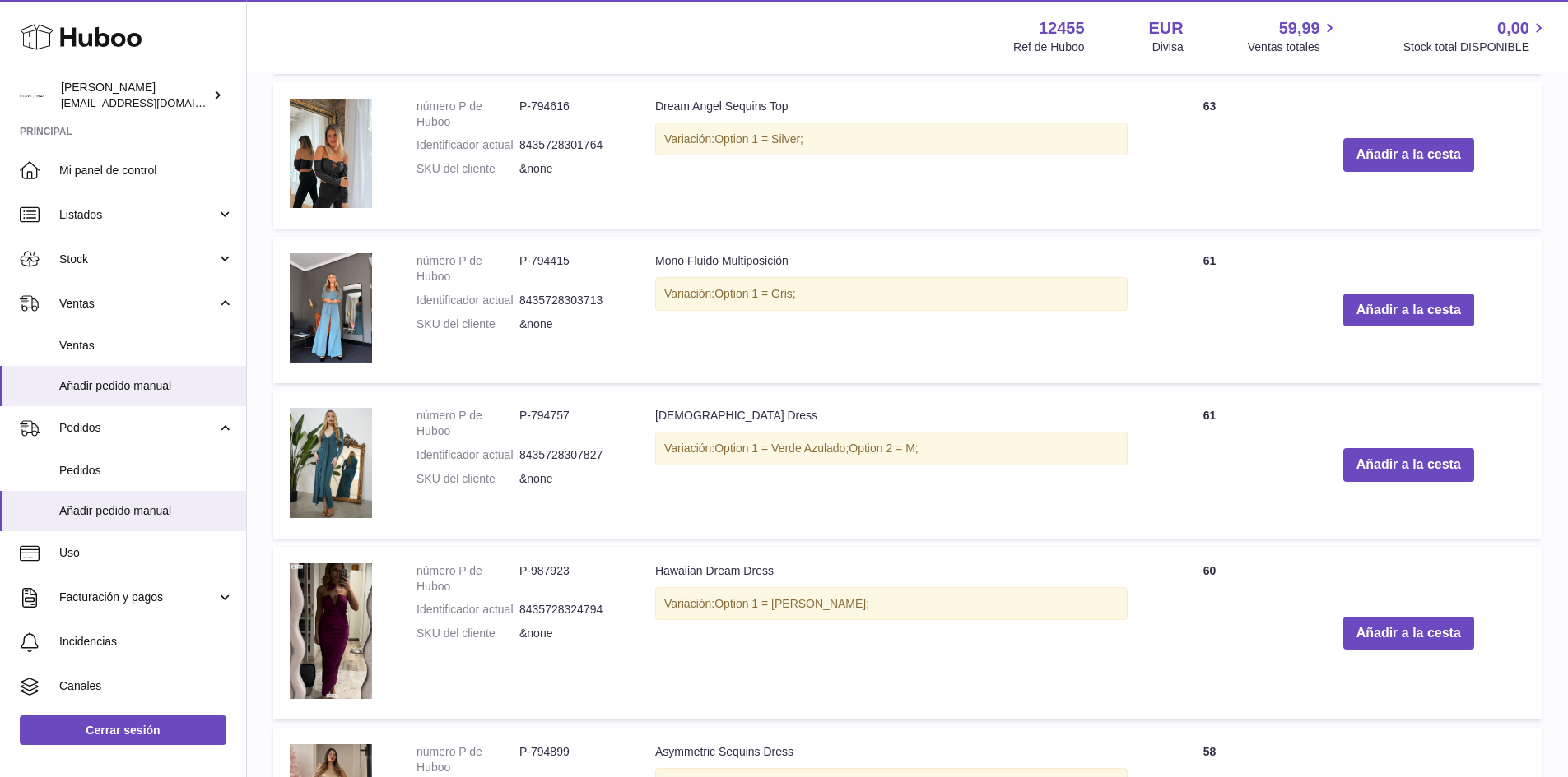
drag, startPoint x: 811, startPoint y: 304, endPoint x: 585, endPoint y: 262, distance: 229.9
click at [585, 262] on tr "número P de Huboo P-794415 Identificador actual 8435728303713 SKU del cliente &…" at bounding box center [907, 309] width 1269 height 147
click at [1017, 315] on td "Mono Fluido Multiposición Variación: Option 1 = Gris;" at bounding box center [892, 309] width 505 height 147
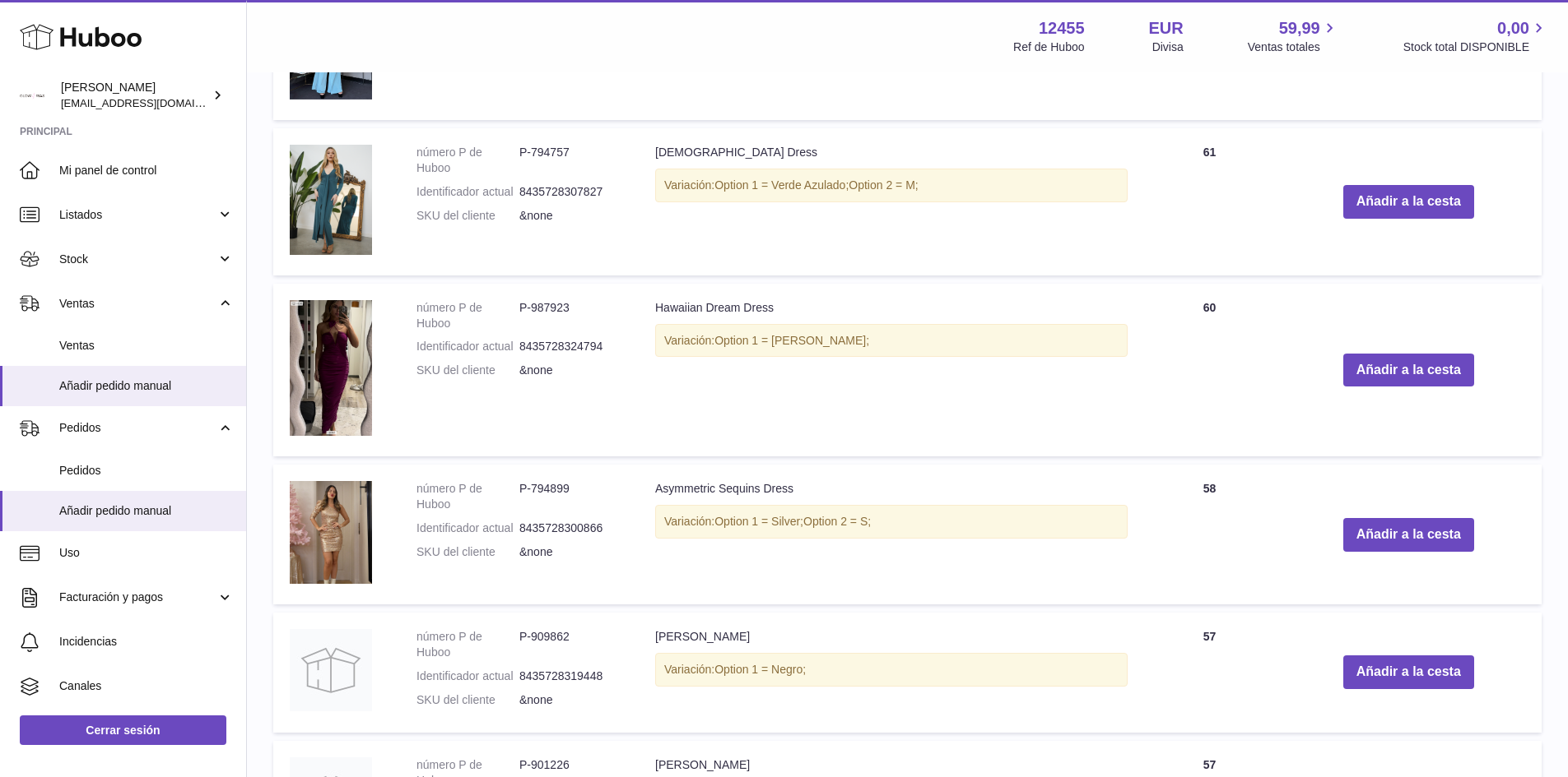
scroll to position [1884, 0]
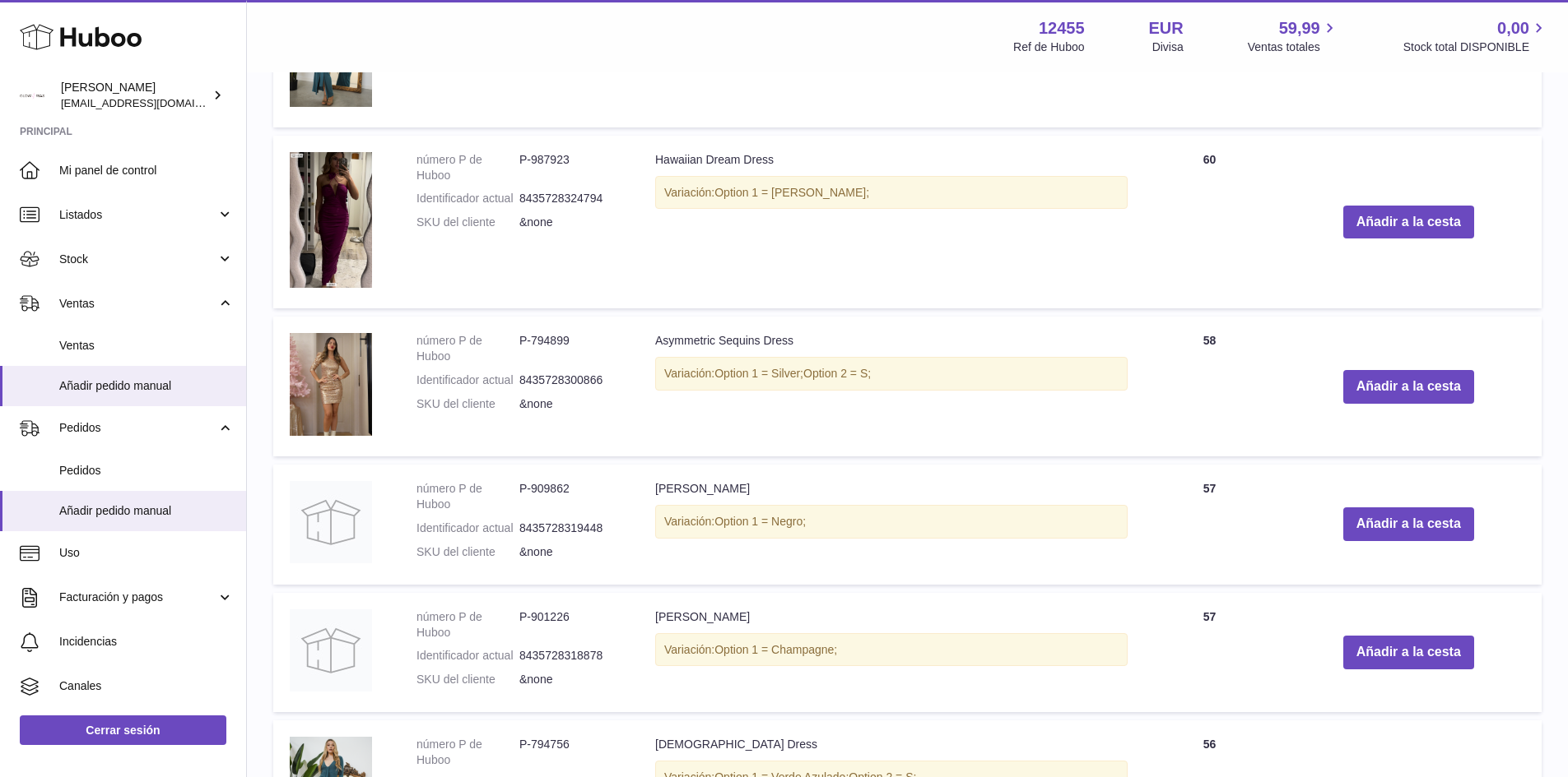
drag, startPoint x: 663, startPoint y: 486, endPoint x: 965, endPoint y: 524, distance: 304.4
click at [965, 524] on td "Chiara Dress Variación: Option 1 = Negro;" at bounding box center [892, 525] width 505 height 120
click at [966, 524] on div "Variación: Option 1 = Negro;" at bounding box center [891, 522] width 472 height 34
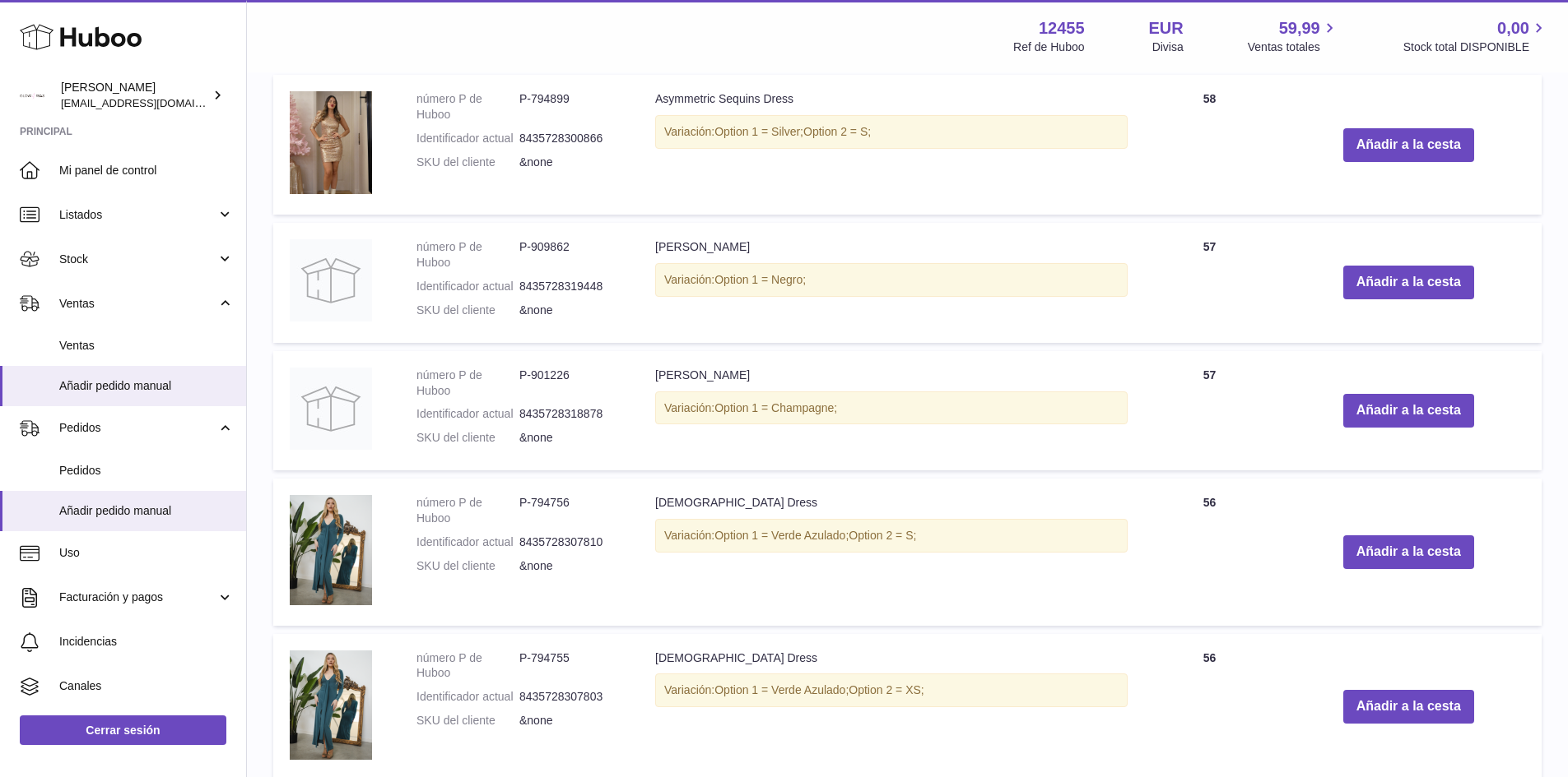
scroll to position [2130, 0]
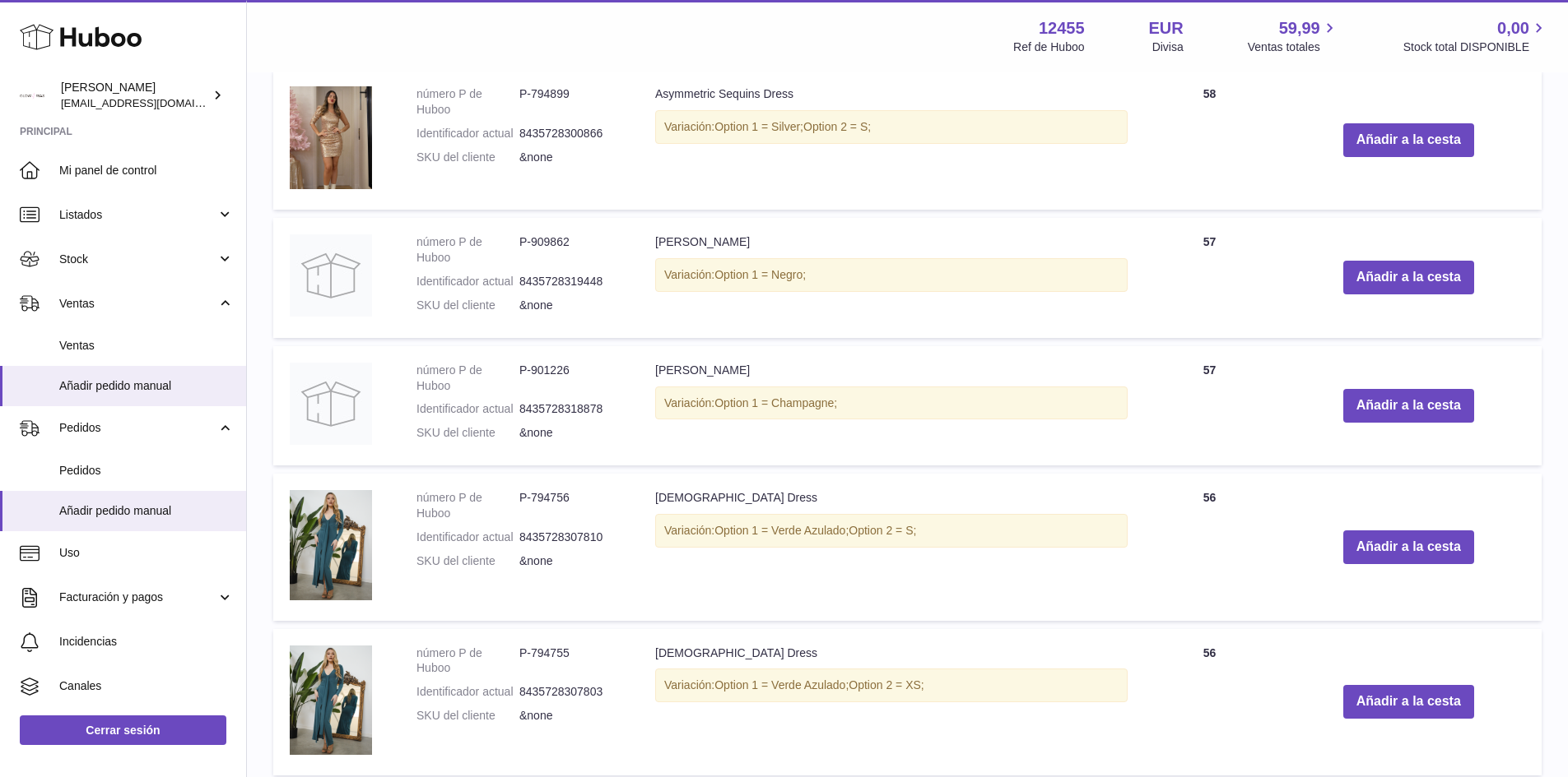
drag, startPoint x: 667, startPoint y: 381, endPoint x: 980, endPoint y: 417, distance: 315.1
click at [980, 417] on td "Robyn Dress Variación: Option 1 = Champagne;" at bounding box center [892, 406] width 505 height 120
click at [787, 416] on div "Variación: Option 1 = Champagne;" at bounding box center [891, 403] width 472 height 34
click at [820, 402] on span "Option 1 = Champagne;" at bounding box center [776, 403] width 123 height 13
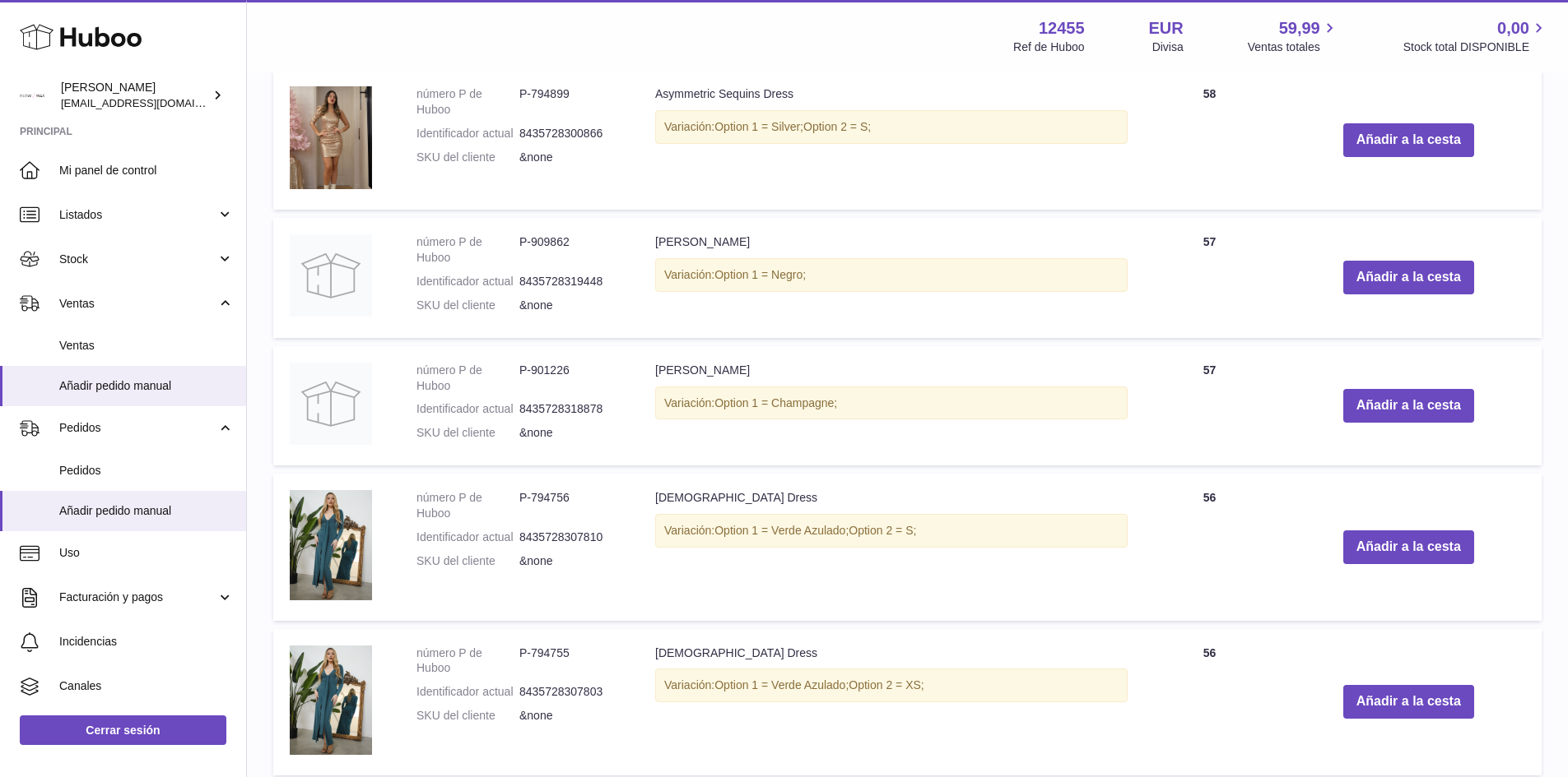
click at [820, 402] on span "Option 1 = Champagne;" at bounding box center [776, 403] width 123 height 13
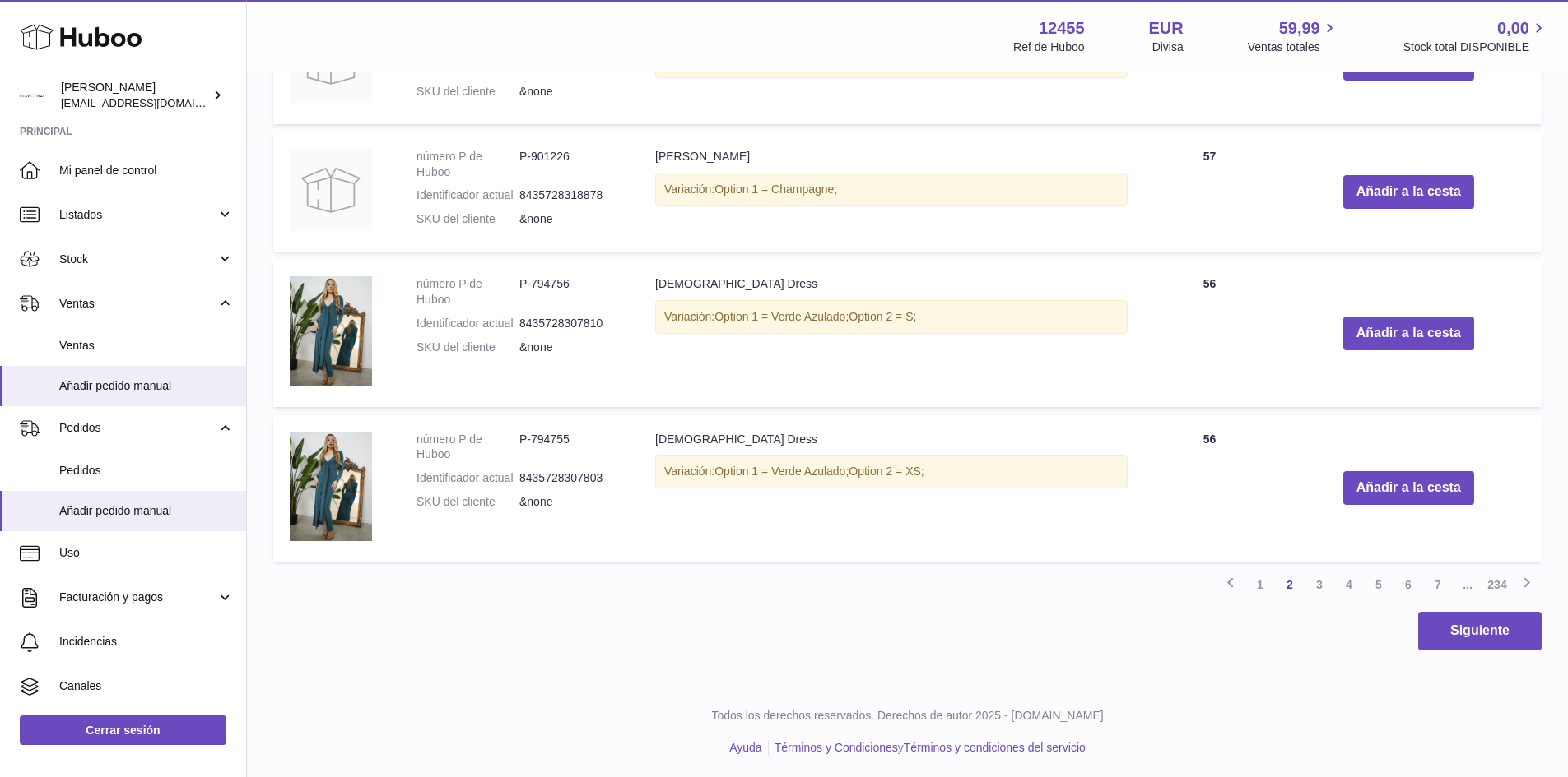
scroll to position [2348, 0]
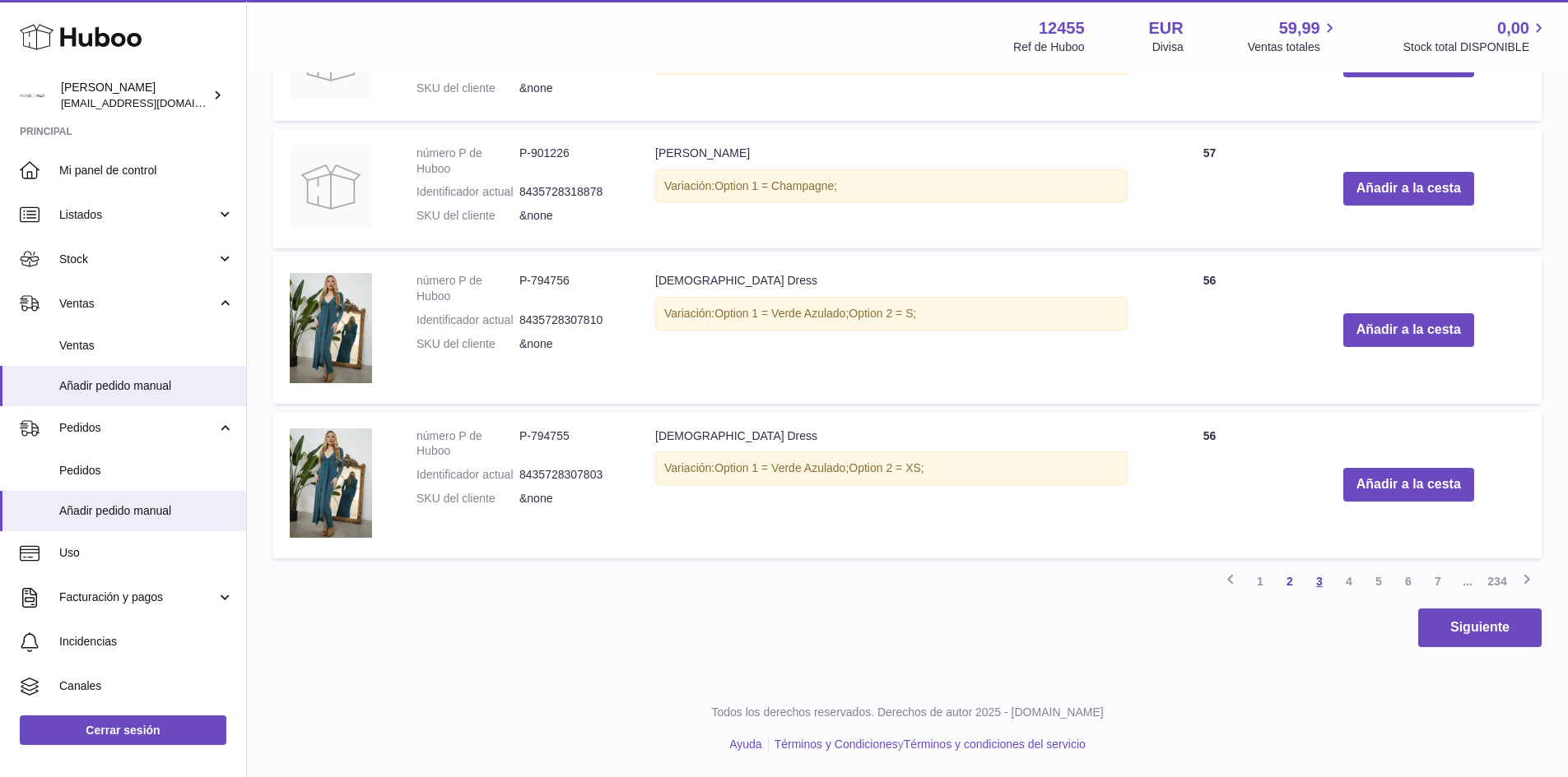
click at [1323, 584] on link "3" at bounding box center [1319, 582] width 30 height 30
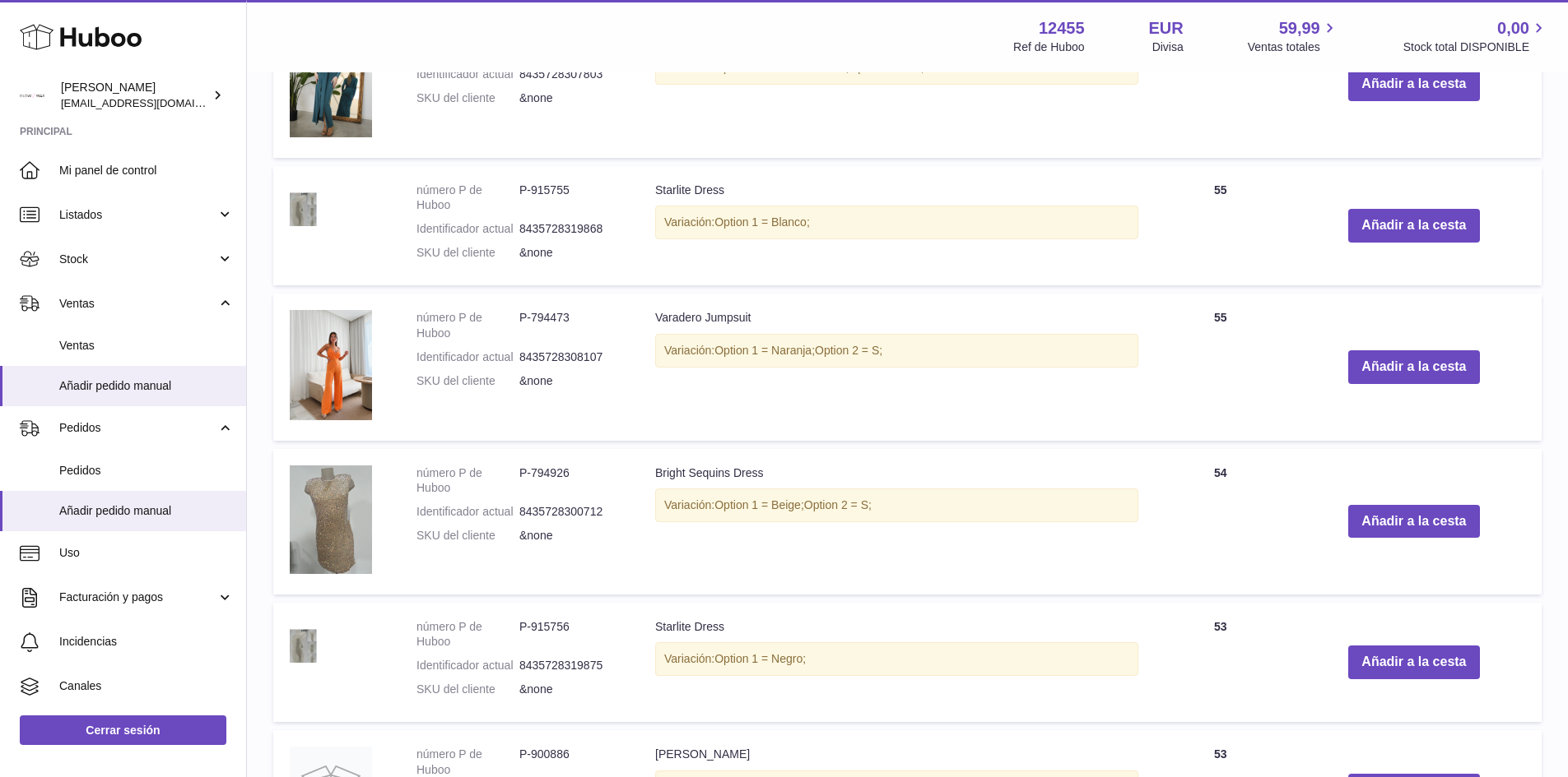
scroll to position [1555, 0]
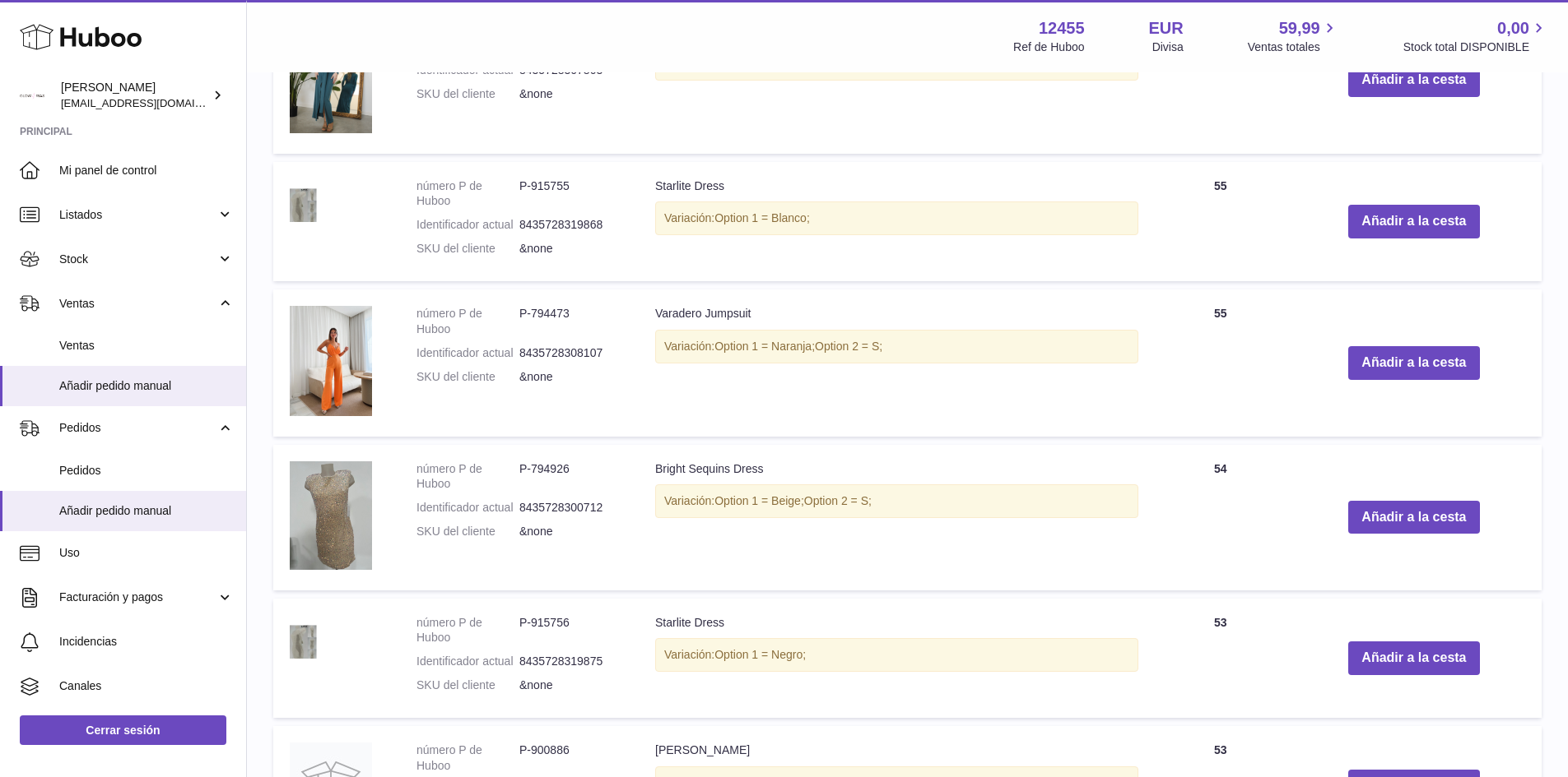
drag, startPoint x: 688, startPoint y: 318, endPoint x: 973, endPoint y: 359, distance: 287.9
click at [973, 359] on td "Varadero Jumpsuit Variación: Option 1 = Naranja; Option 2 = S;" at bounding box center [897, 363] width 516 height 147
click at [913, 353] on div "Variación: Option 1 = Naranja; Option 2 = S;" at bounding box center [896, 347] width 483 height 34
drag, startPoint x: 896, startPoint y: 353, endPoint x: 632, endPoint y: 304, distance: 268.5
click at [632, 304] on tr "número P de Huboo P-794473 Identificador actual 8435728308107 SKU del cliente &…" at bounding box center [907, 363] width 1269 height 147
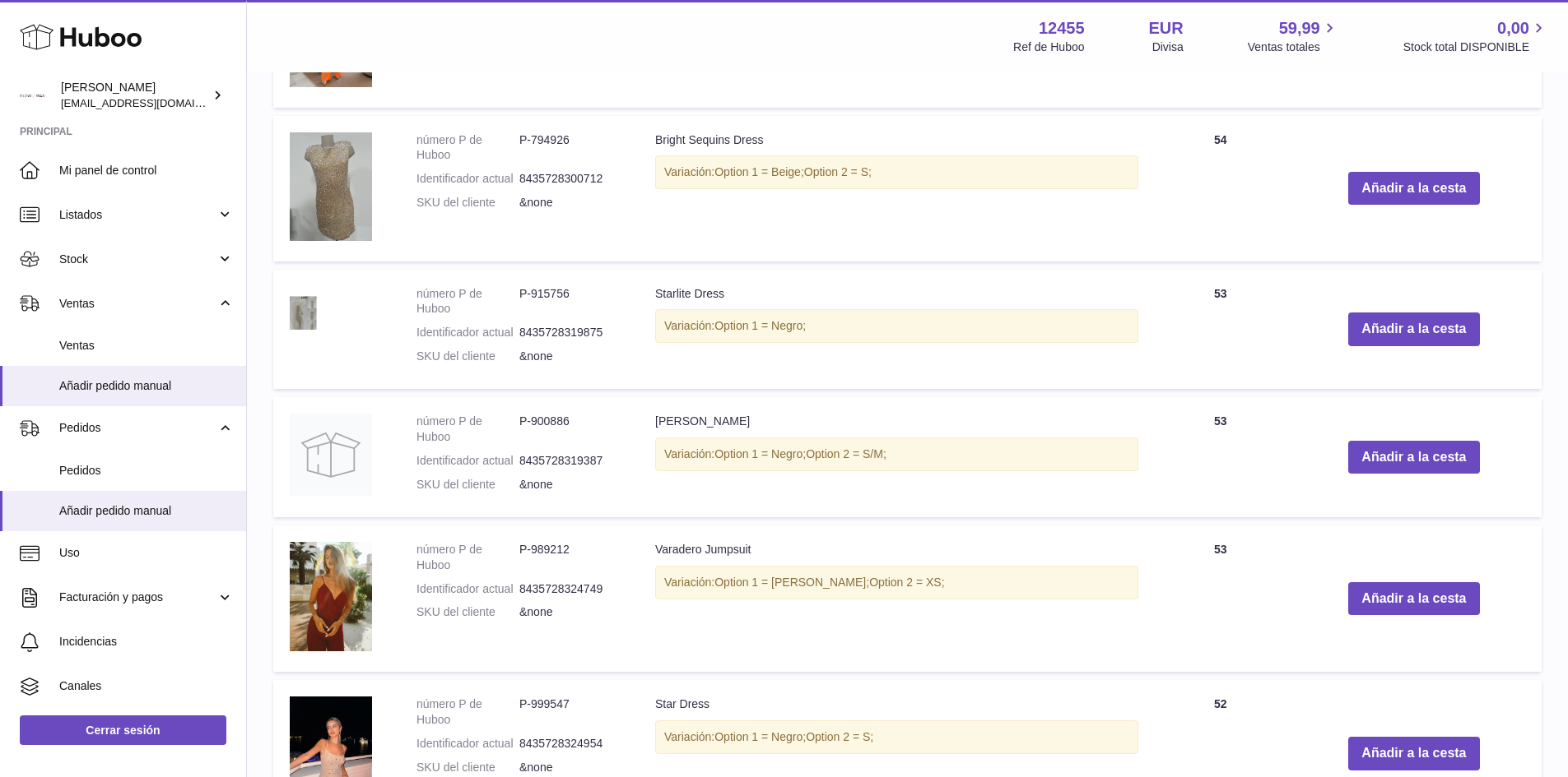
scroll to position [1719, 0]
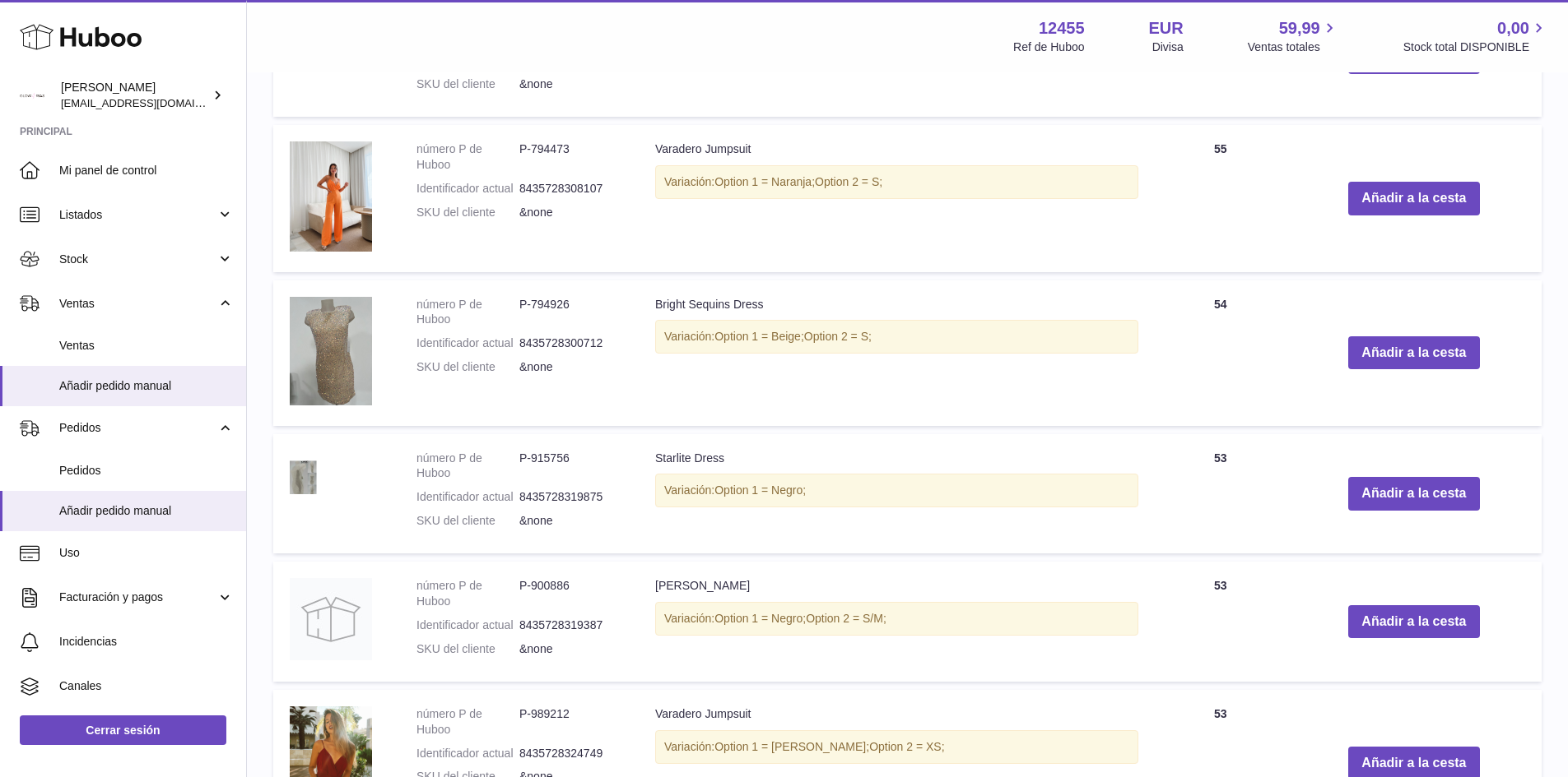
drag, startPoint x: 690, startPoint y: 589, endPoint x: 1021, endPoint y: 632, distance: 333.8
click at [1021, 632] on tr "número P de Huboo P-900886 Identificador actual 8435728319387 SKU del cliente &…" at bounding box center [907, 622] width 1269 height 120
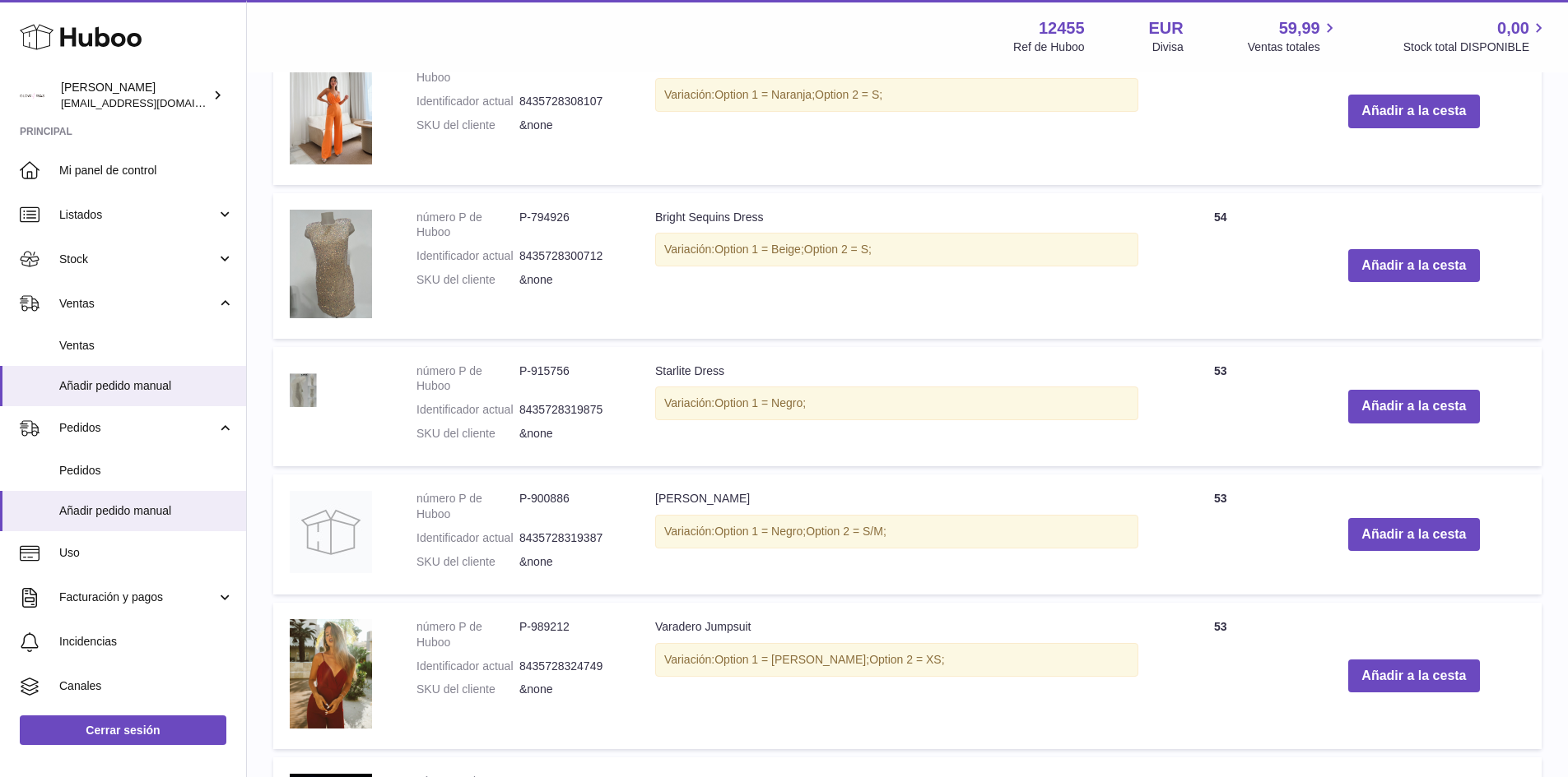
scroll to position [1965, 0]
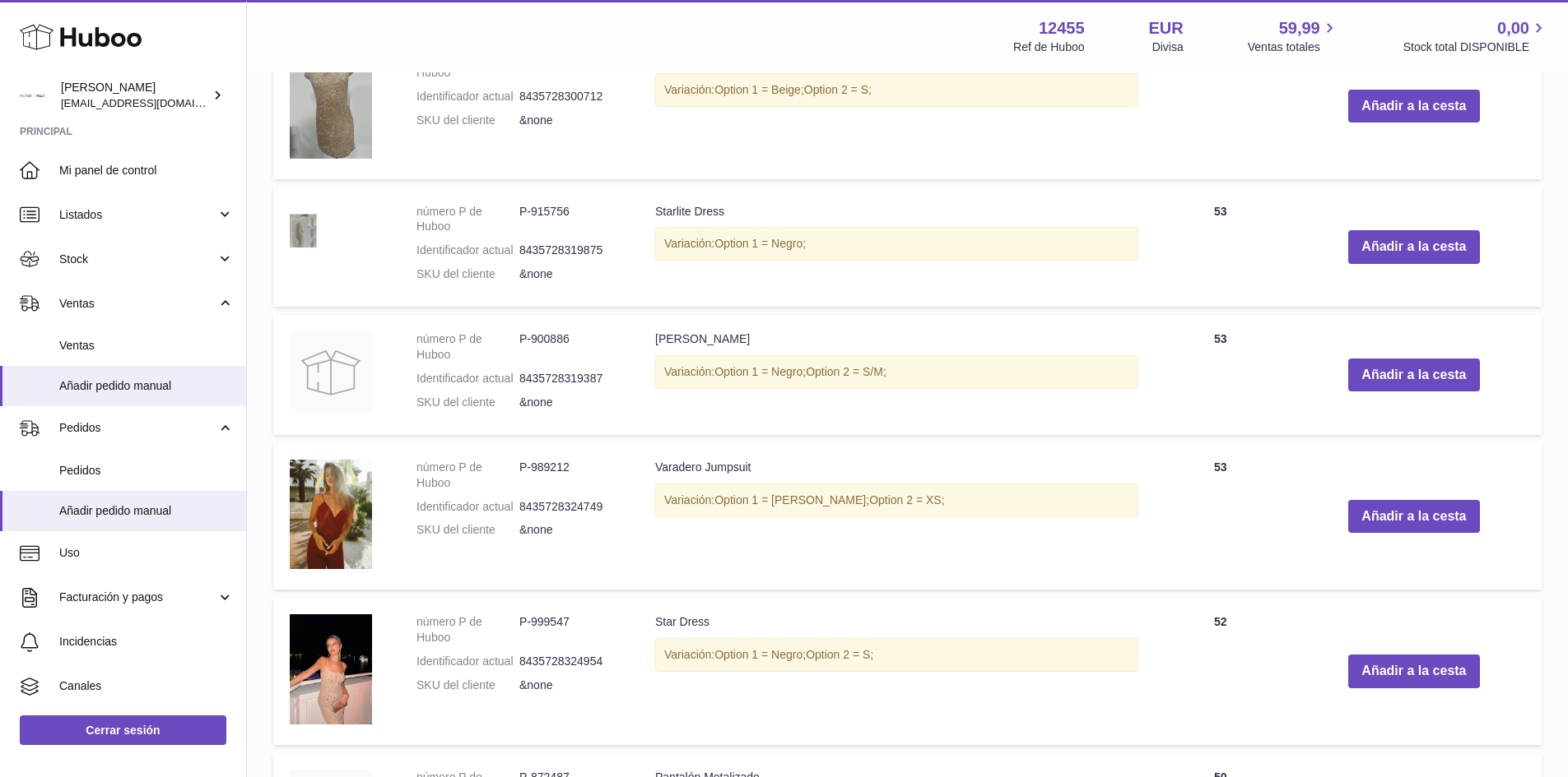
drag, startPoint x: 644, startPoint y: 494, endPoint x: 968, endPoint y: 494, distance: 324.0
click at [968, 494] on td "Varadero Jumpsuit Variación: Option 1 = Azul Marino; Option 2 = XS;" at bounding box center [897, 516] width 516 height 147
click at [962, 494] on div "Variación: Option 1 = Azul Marino; Option 2 = XS;" at bounding box center [896, 500] width 483 height 34
drag, startPoint x: 924, startPoint y: 500, endPoint x: 615, endPoint y: 496, distance: 309.0
click at [615, 496] on tr "número P de Huboo P-989212 Identificador actual 8435728324749 SKU del cliente &…" at bounding box center [907, 516] width 1269 height 147
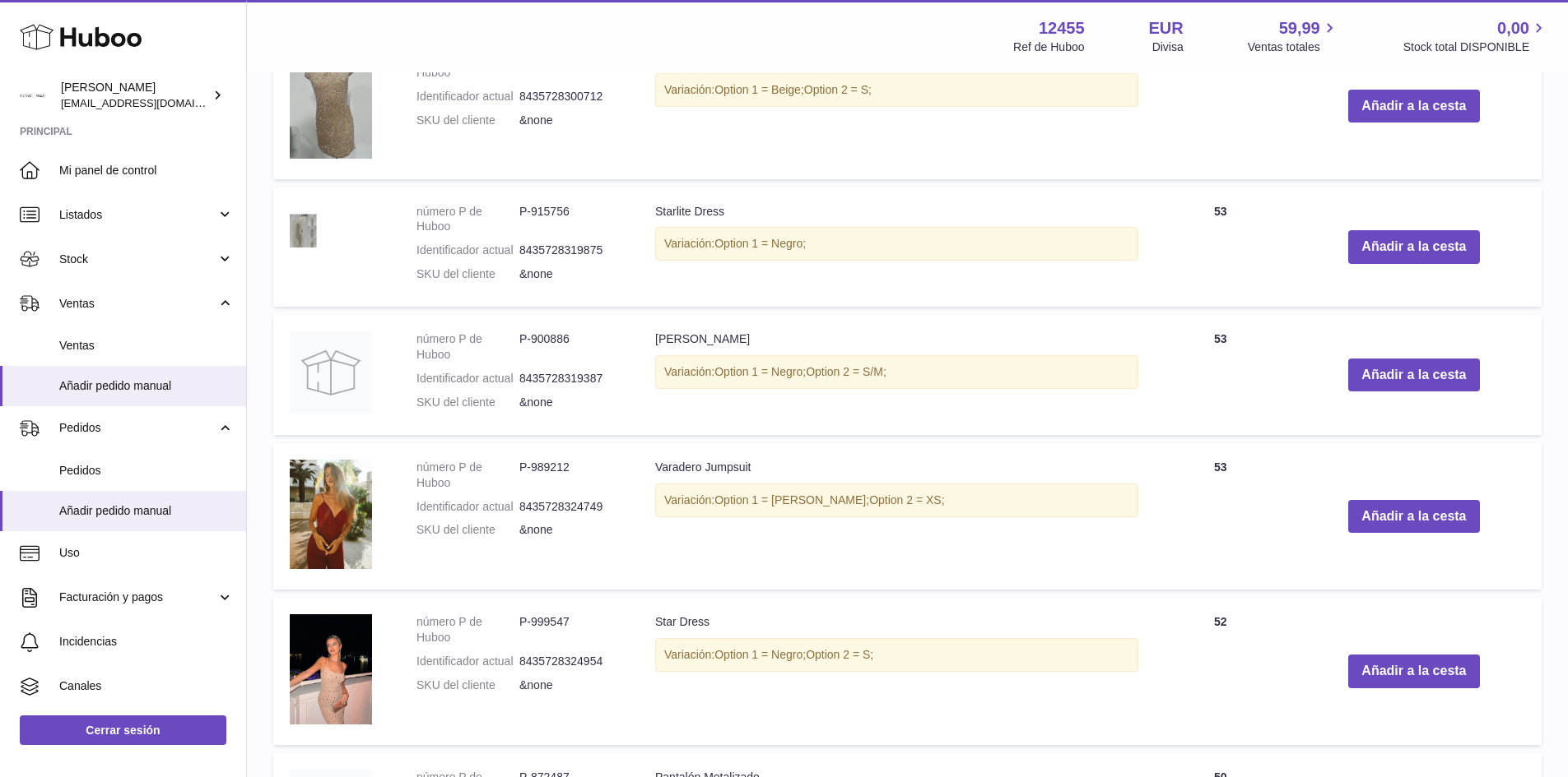
click at [956, 513] on div "Variación: Option 1 = Azul Marino; Option 2 = XS;" at bounding box center [896, 500] width 483 height 34
drag, startPoint x: 1231, startPoint y: 467, endPoint x: 1248, endPoint y: 469, distance: 17.1
click at [1248, 469] on td "Cantidad 53" at bounding box center [1220, 516] width 132 height 147
click at [1060, 511] on div "Variación: Option 1 = Azul Marino; Option 2 = XS;" at bounding box center [896, 500] width 483 height 34
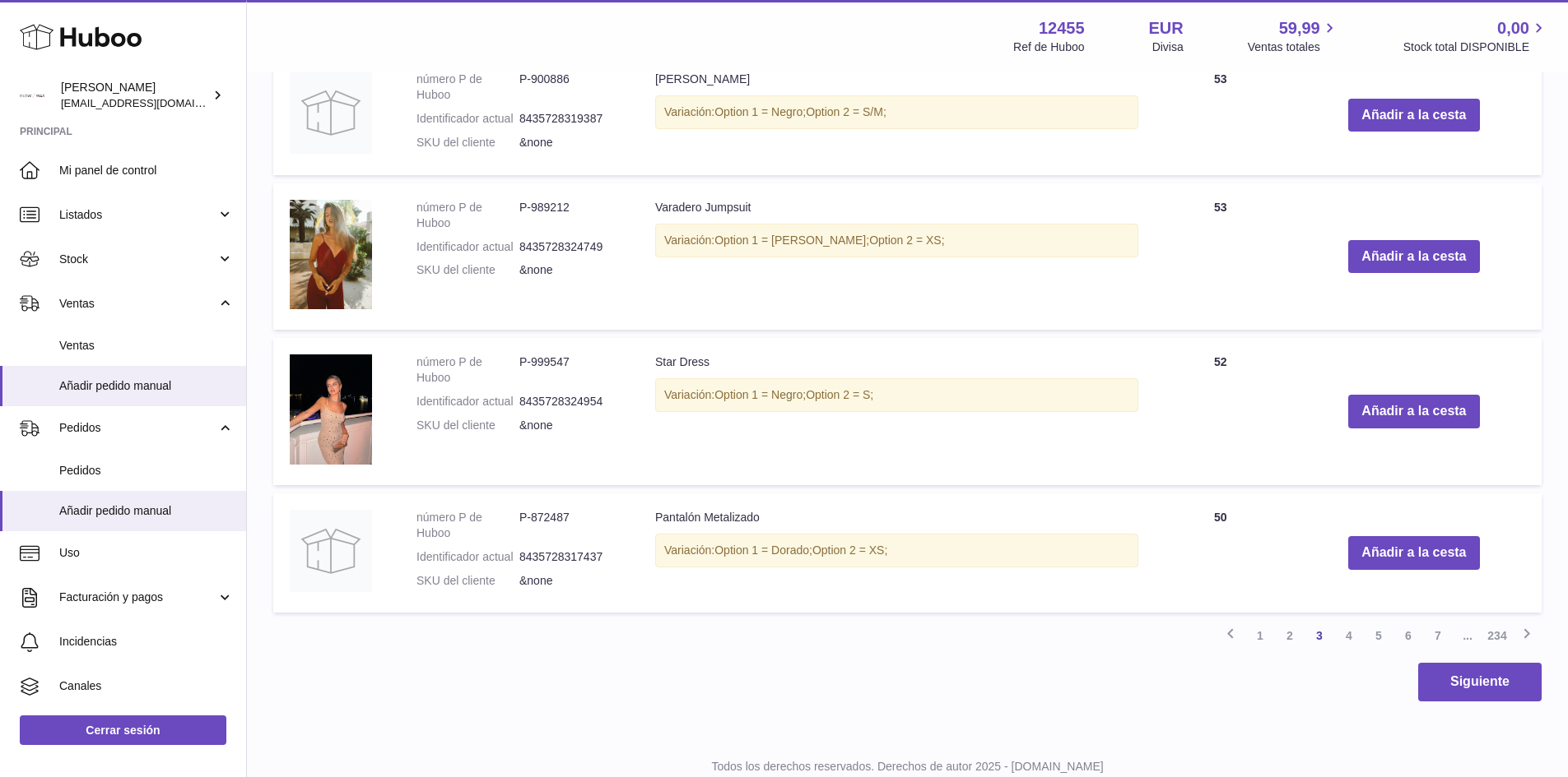
scroll to position [2198, 0]
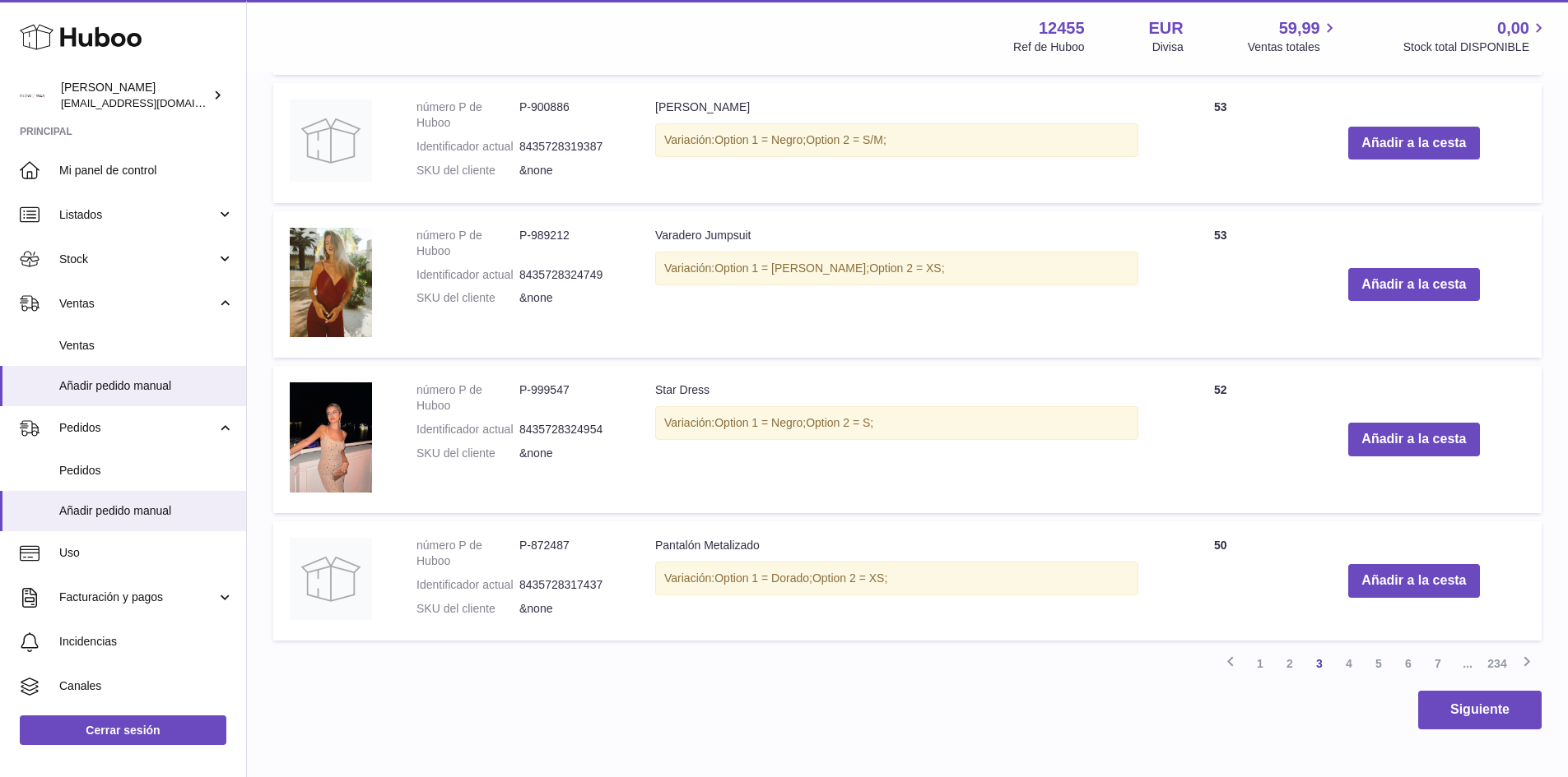
drag, startPoint x: 1184, startPoint y: 247, endPoint x: 1250, endPoint y: 292, distance: 79.9
click at [1250, 292] on td "Cantidad 53" at bounding box center [1220, 284] width 132 height 147
click at [697, 597] on td "Pantalón Metalizado Variación: Option 1 = Dorado; Option 2 = XS;" at bounding box center [897, 582] width 516 height 120
drag, startPoint x: 943, startPoint y: 579, endPoint x: 653, endPoint y: 546, distance: 291.9
click at [653, 546] on td "Pantalón Metalizado Variación: Option 1 = Dorado; Option 2 = XS;" at bounding box center [897, 582] width 516 height 120
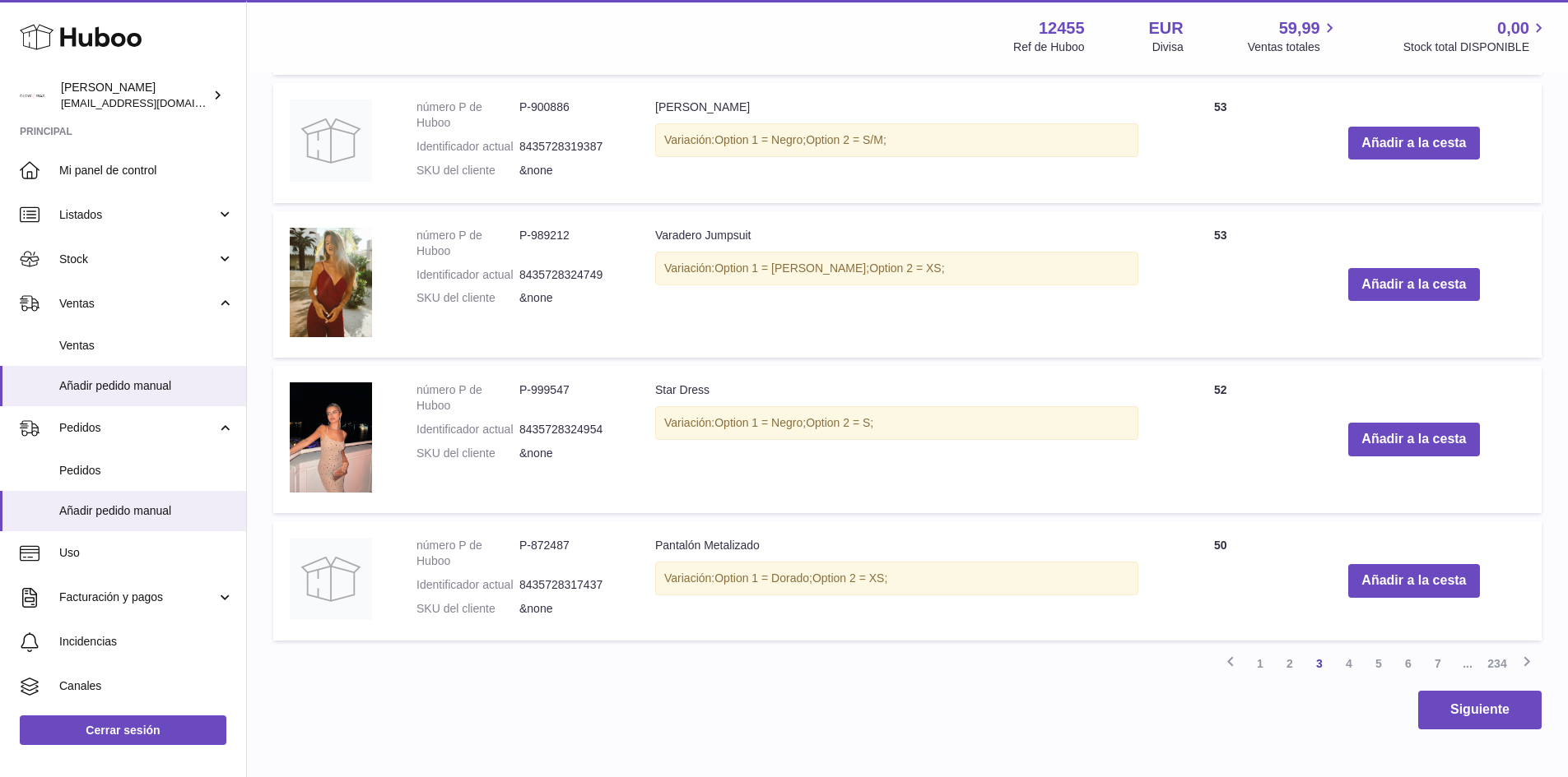
click at [744, 581] on span "Option 1 = Dorado;" at bounding box center [763, 578] width 98 height 13
click at [813, 639] on td "Pantalón Metalizado Variación: Option 1 = Dorado; Option 2 = XS;" at bounding box center [897, 582] width 516 height 120
click at [1351, 663] on link "4" at bounding box center [1349, 664] width 30 height 30
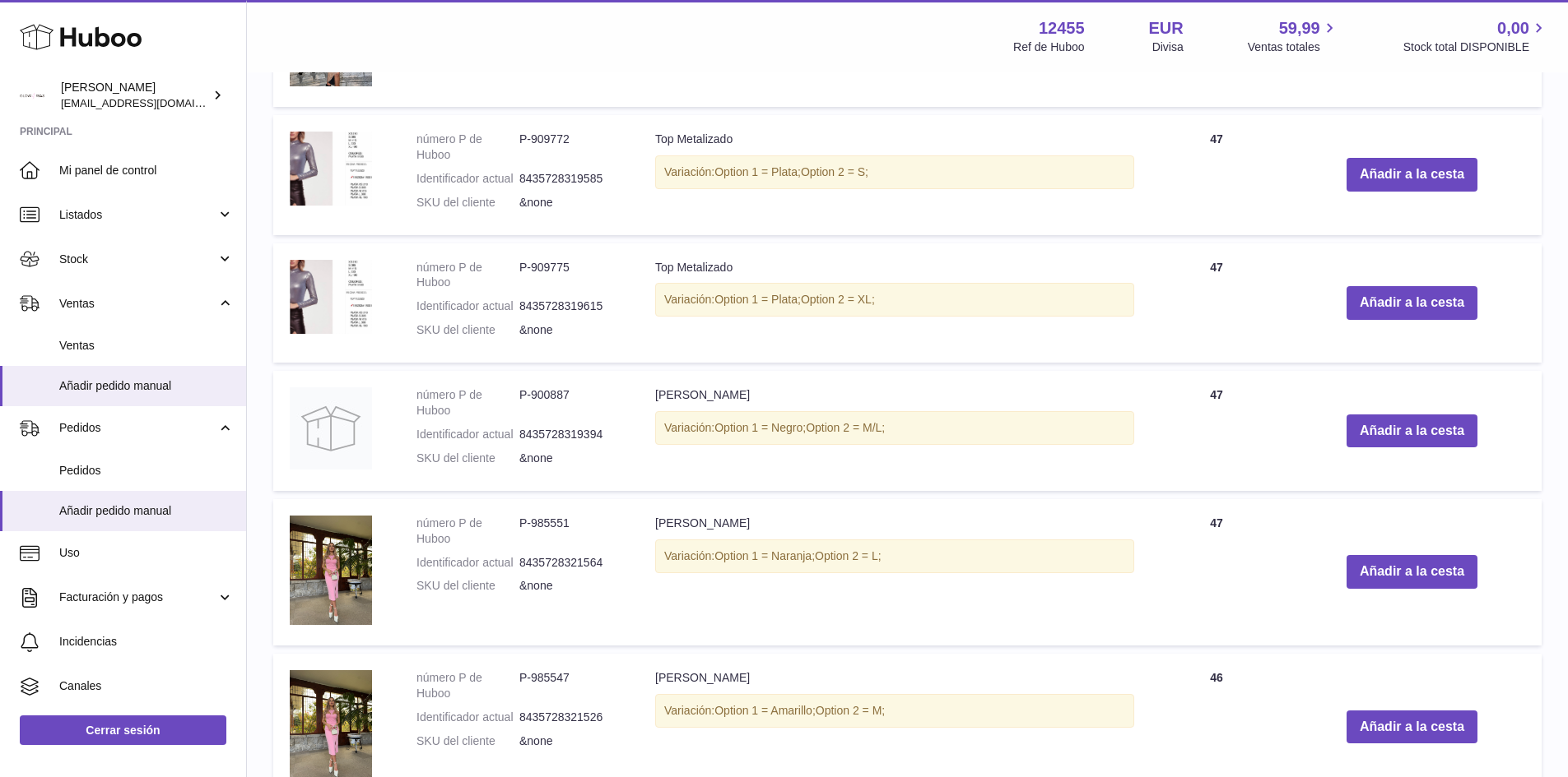
scroll to position [2130, 0]
